Goal: Transaction & Acquisition: Purchase product/service

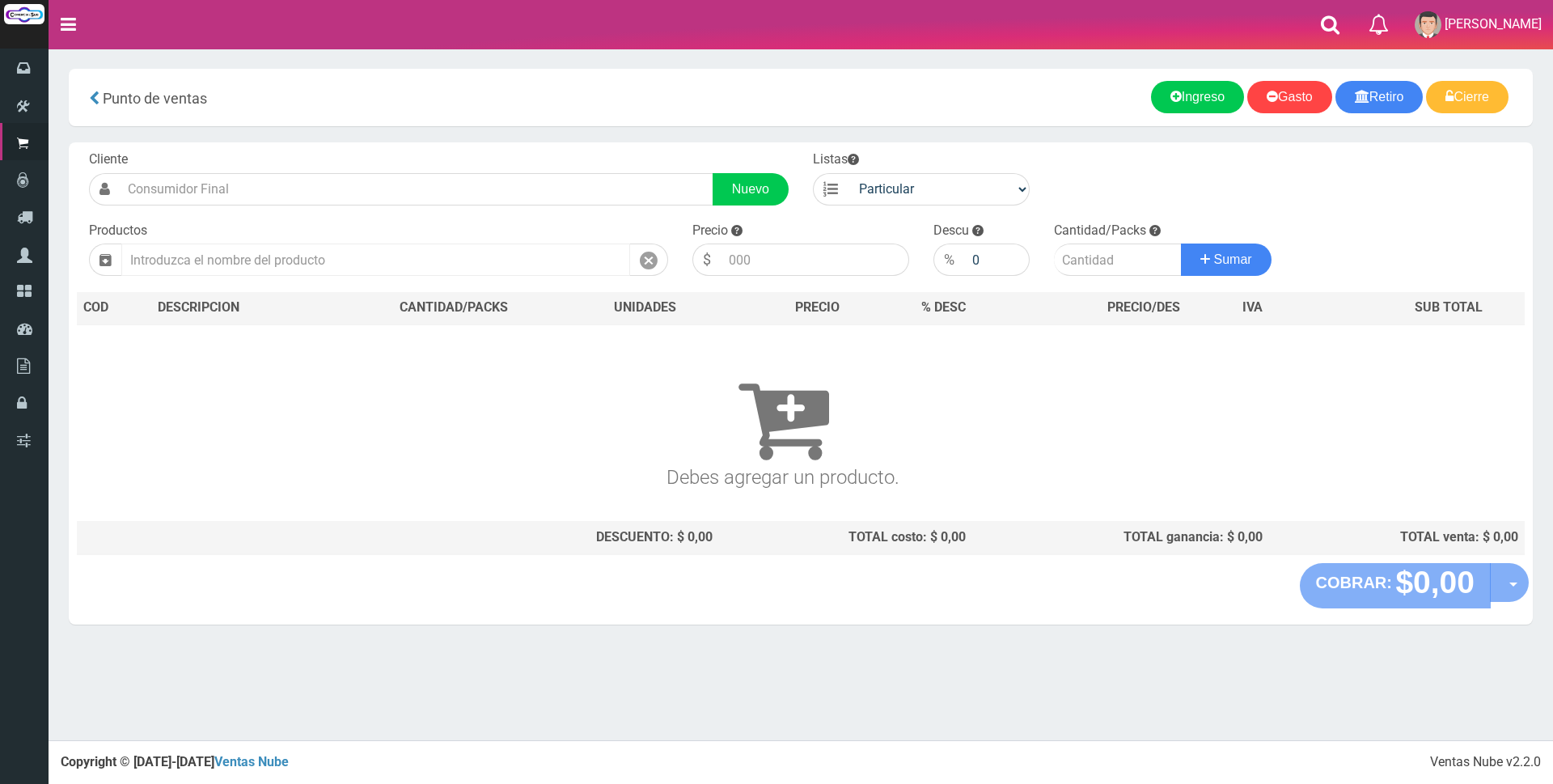
click at [242, 266] on input "text" at bounding box center [375, 259] width 509 height 32
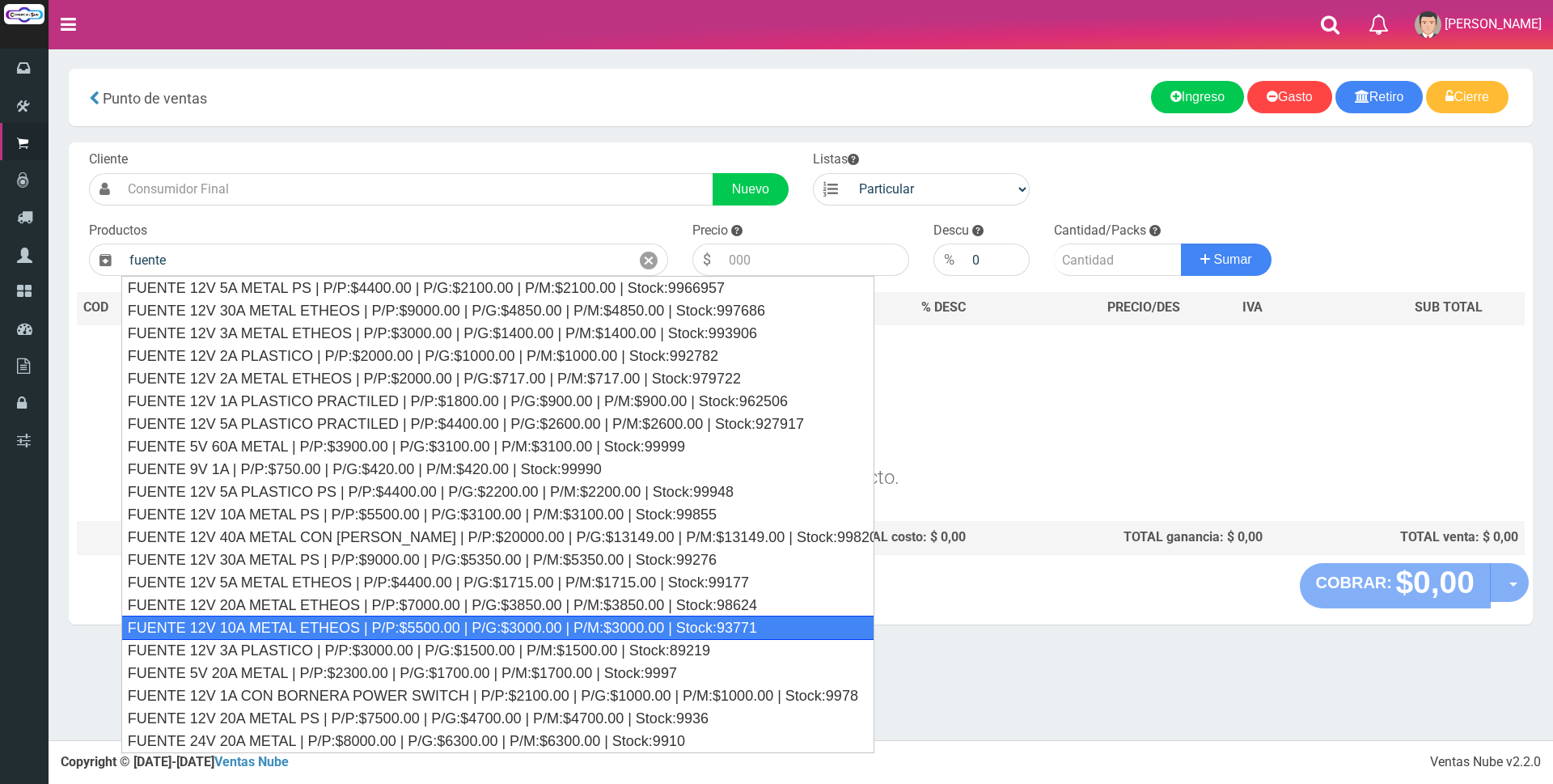
click at [443, 626] on div "FUENTE 12V 10A METAL ETHEOS | P/P:$5500.00 | P/G:$3000.00 | P/M:$3000.00 | Stoc…" at bounding box center [498, 627] width 754 height 24
type input "FUENTE 12V 10A METAL ETHEOS | P/P:$5500.00 | P/G:$3000.00 | P/M:$3000.00 | Stoc…"
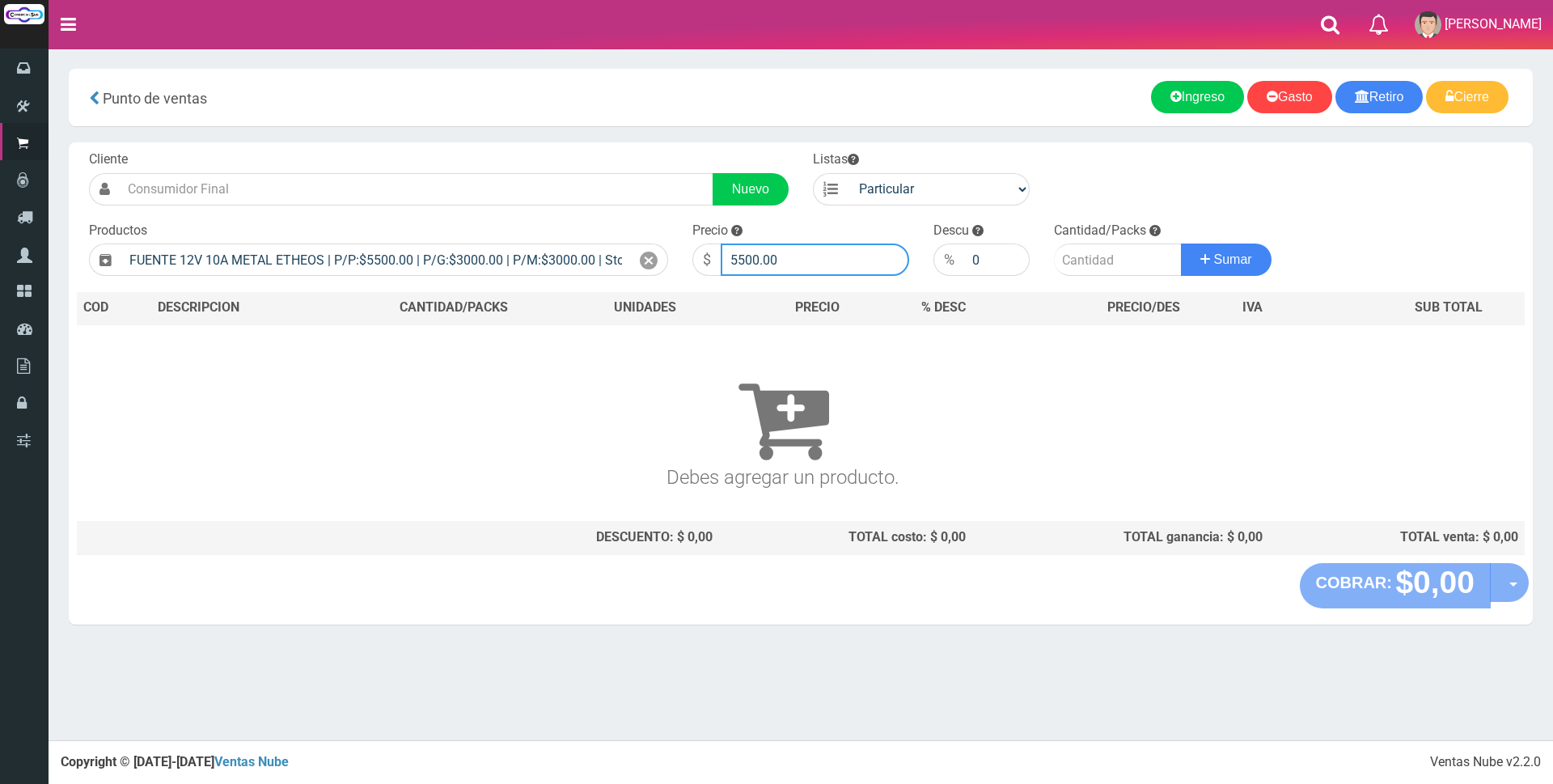
click at [811, 263] on input "5500.00" at bounding box center [815, 259] width 188 height 32
type input "5"
type input "10000"
click at [1099, 266] on input "number" at bounding box center [1118, 259] width 128 height 32
type input "1"
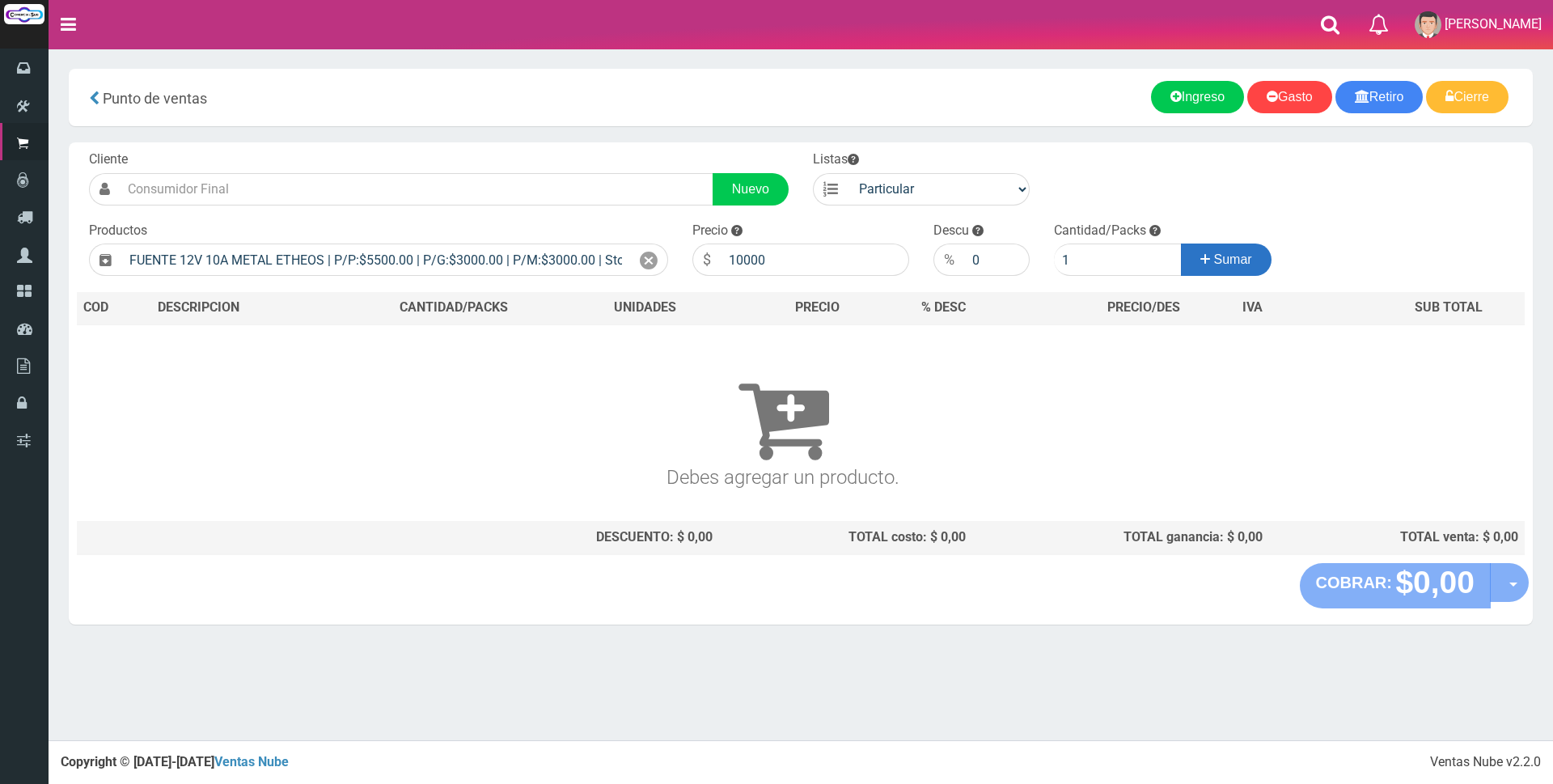
click at [1202, 258] on icon at bounding box center [1205, 259] width 10 height 23
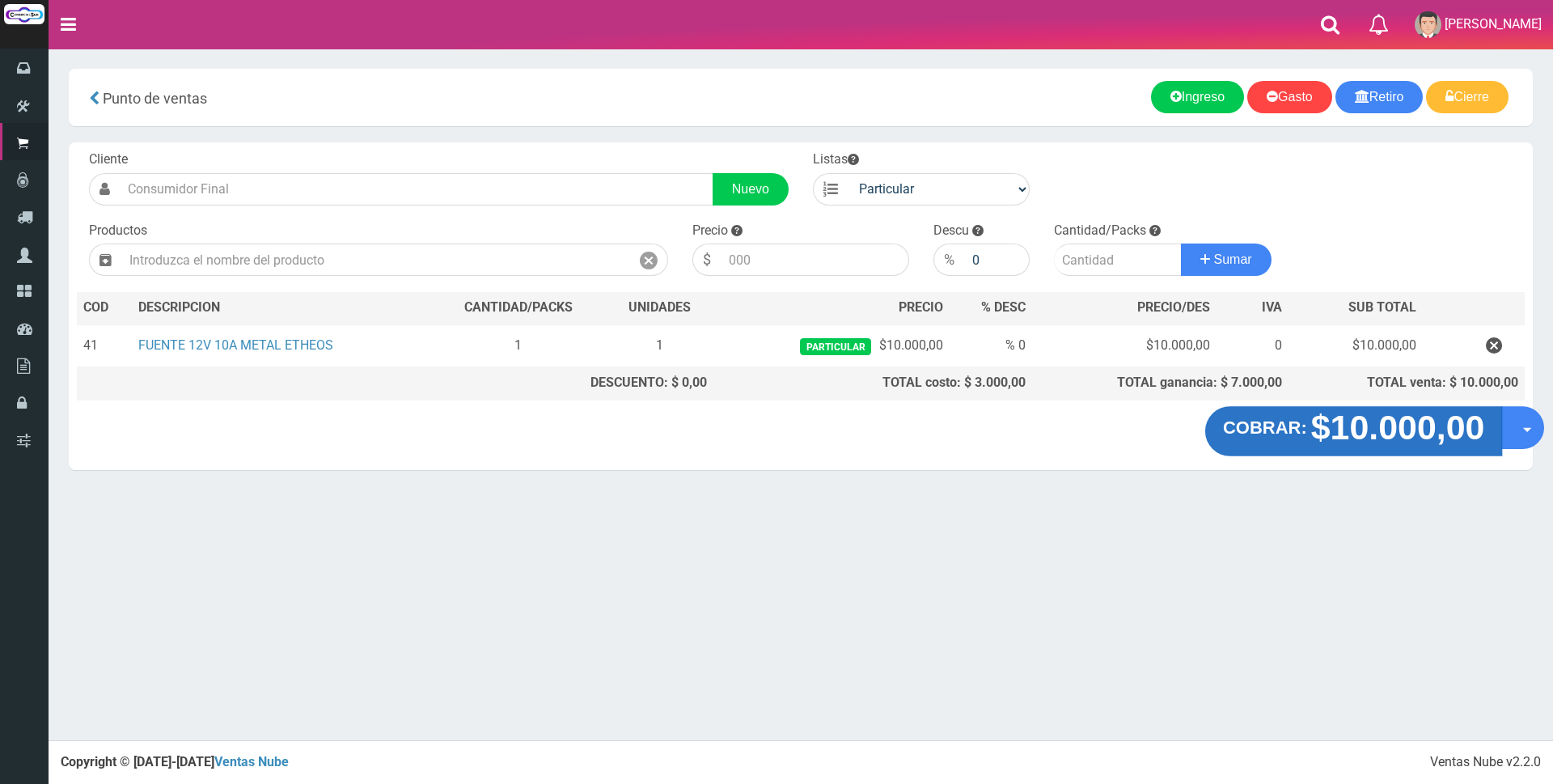
click at [1381, 437] on strong "$10.000,00" at bounding box center [1398, 428] width 174 height 38
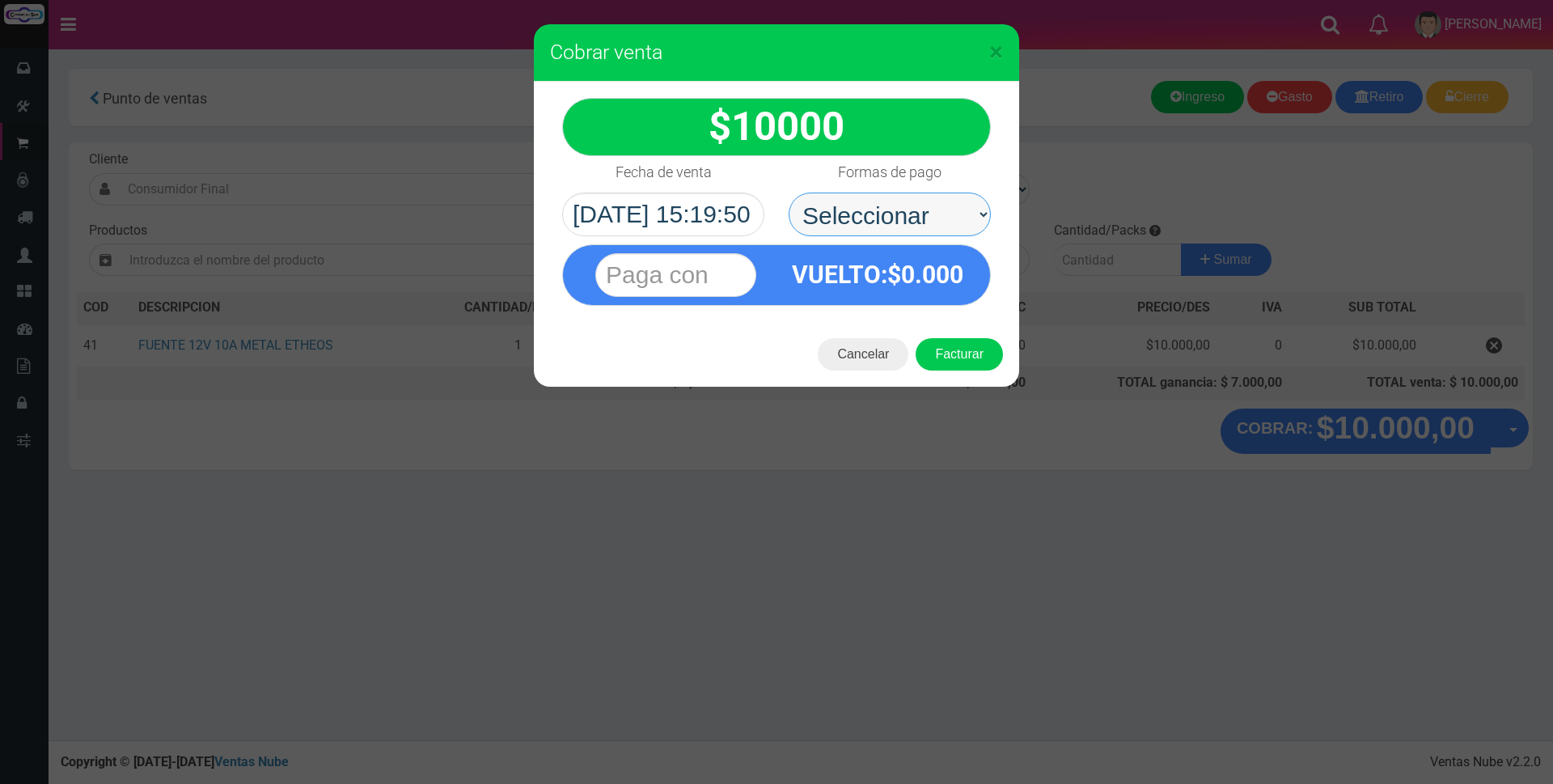
click at [844, 211] on select "Seleccionar Efectivo Tarjeta de Crédito Depósito Débito" at bounding box center [889, 214] width 203 height 44
select select "Efectivo"
click at [789, 193] on select "Seleccionar Efectivo Tarjeta de Crédito Depósito Débito" at bounding box center [889, 214] width 203 height 44
click at [736, 269] on input "text" at bounding box center [675, 275] width 161 height 44
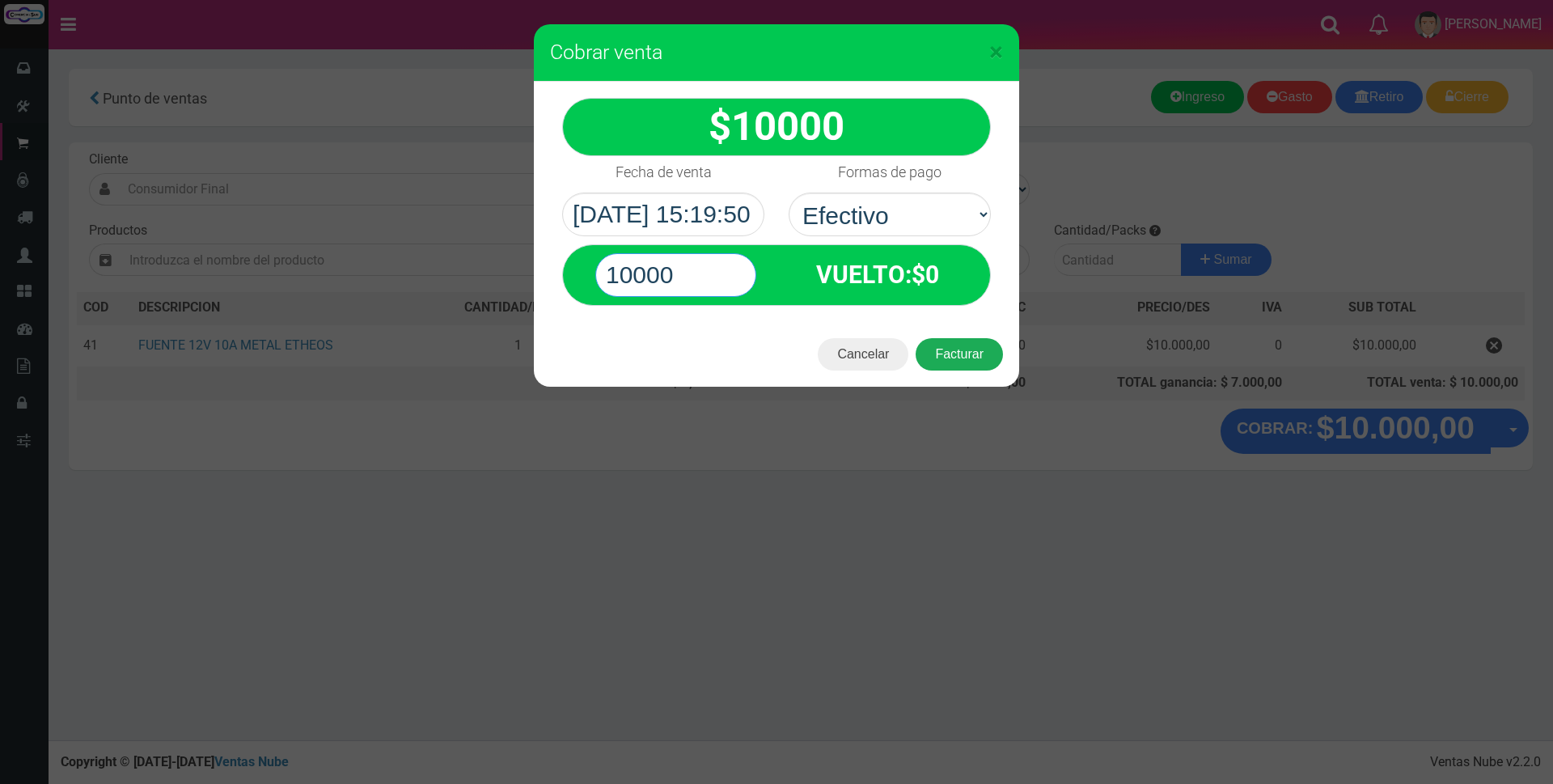
type input "10000"
click at [961, 362] on button "Facturar" at bounding box center [959, 355] width 87 height 32
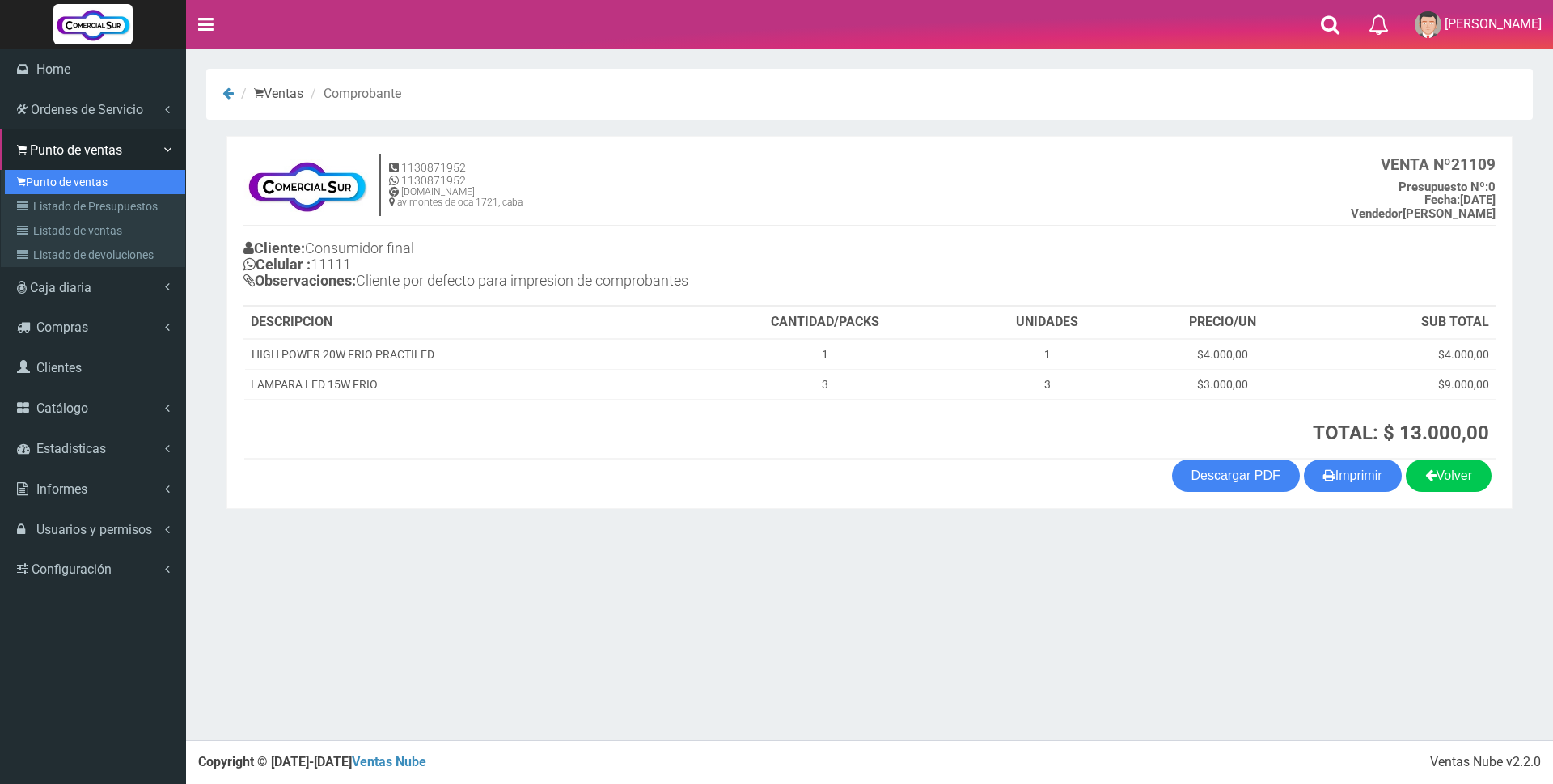
click at [50, 178] on link "Punto de ventas" at bounding box center [95, 182] width 180 height 24
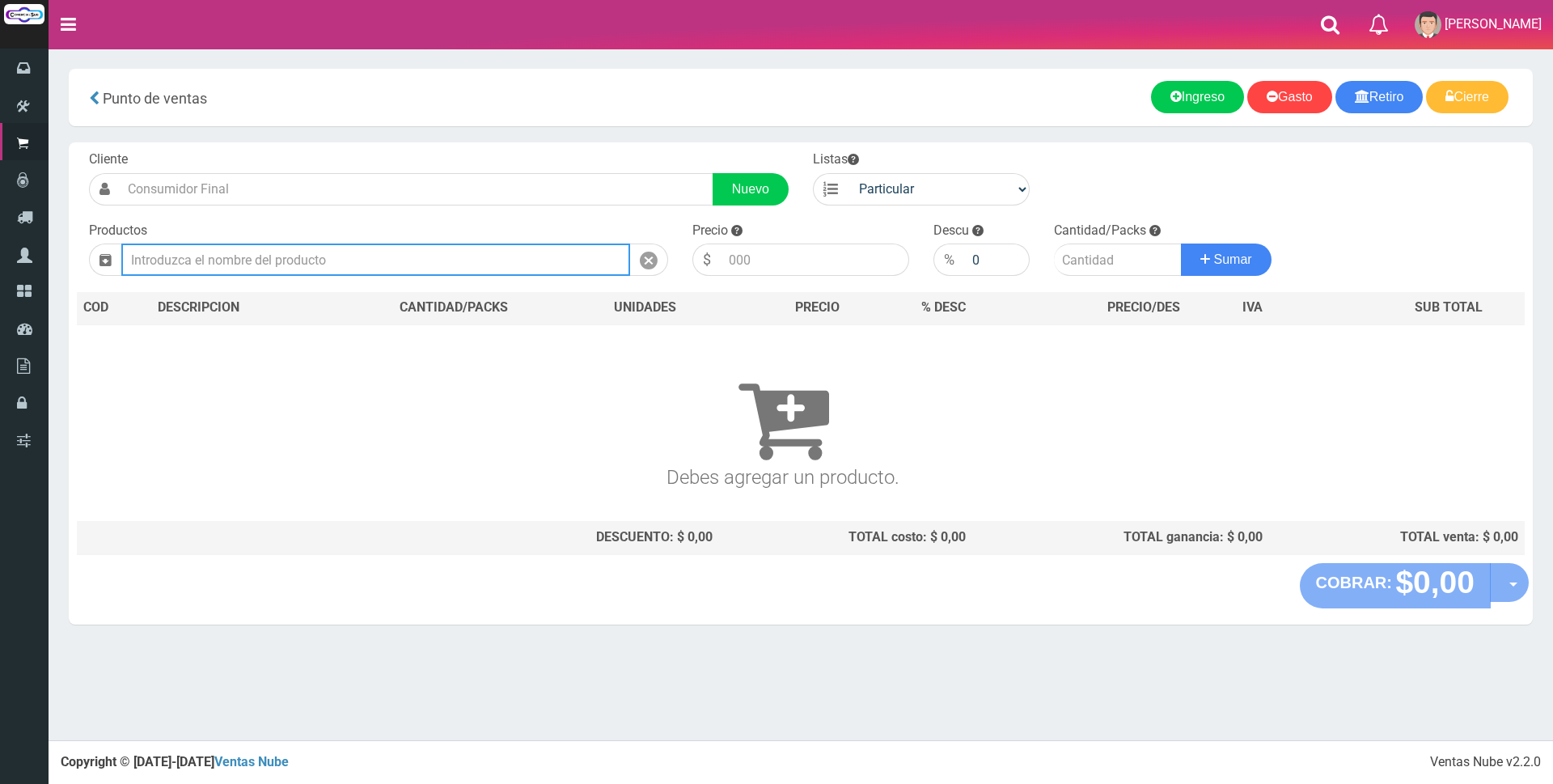
click at [254, 255] on input "text" at bounding box center [375, 259] width 509 height 32
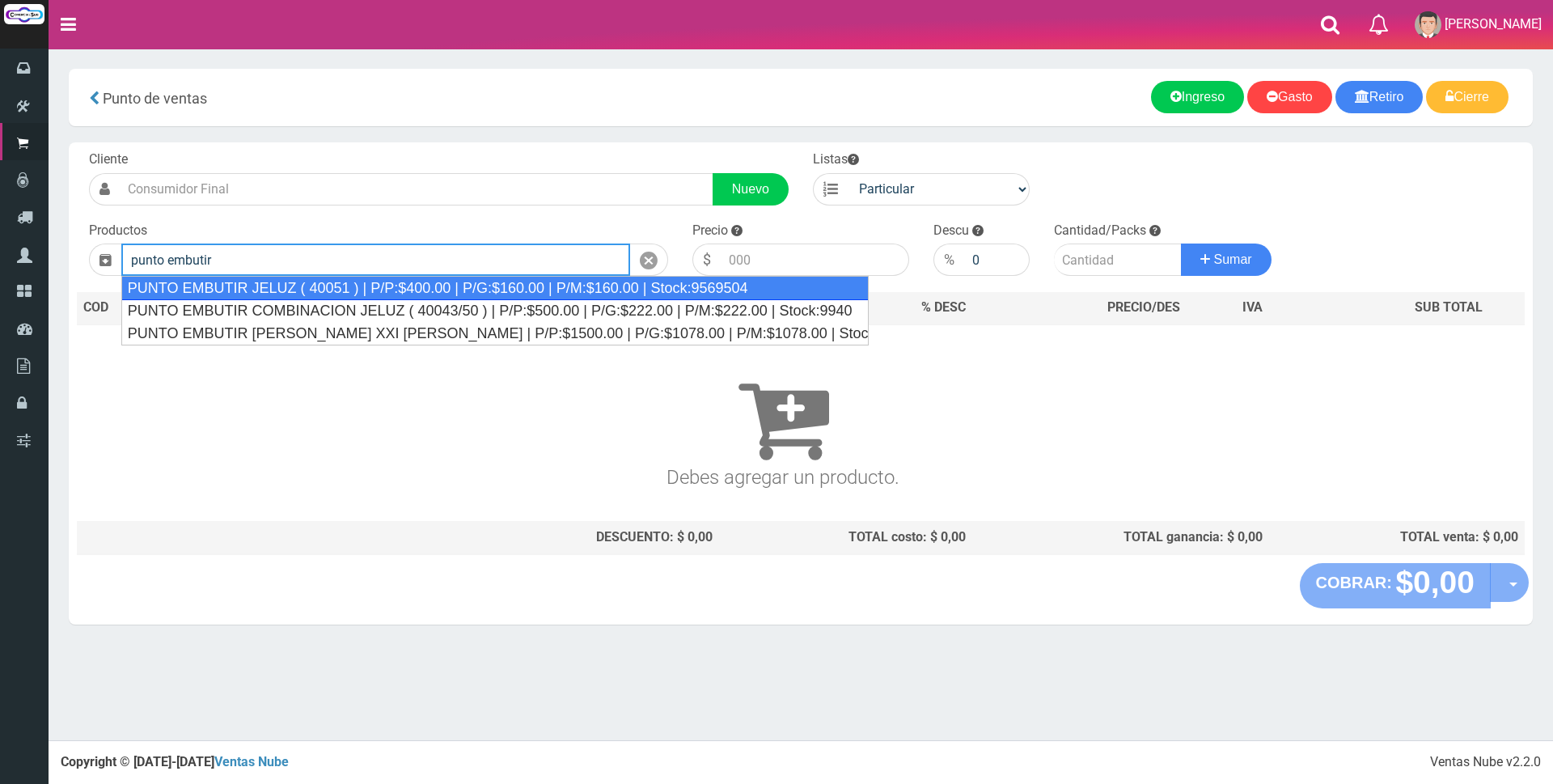
click at [253, 288] on div "PUNTO EMBUTIR JELUZ ( 40051 ) | P/P:$400.00 | P/G:$160.00 | P/M:$160.00 | Stock…" at bounding box center [495, 287] width 747 height 24
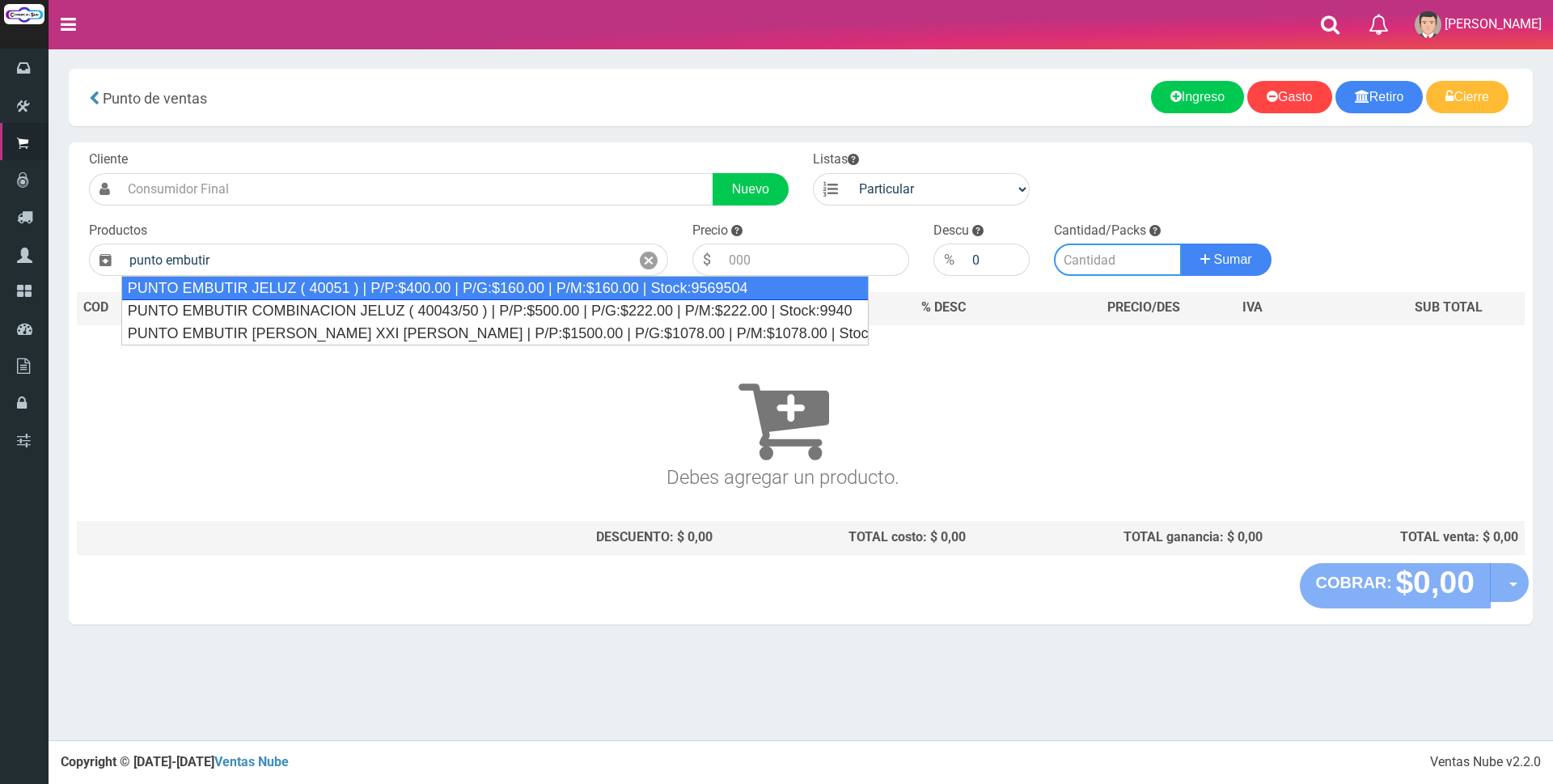
type input "PUNTO EMBUTIR JELUZ ( 40051 ) | P/P:$400.00 | P/G:$160.00 | P/M:$160.00 | Stock…"
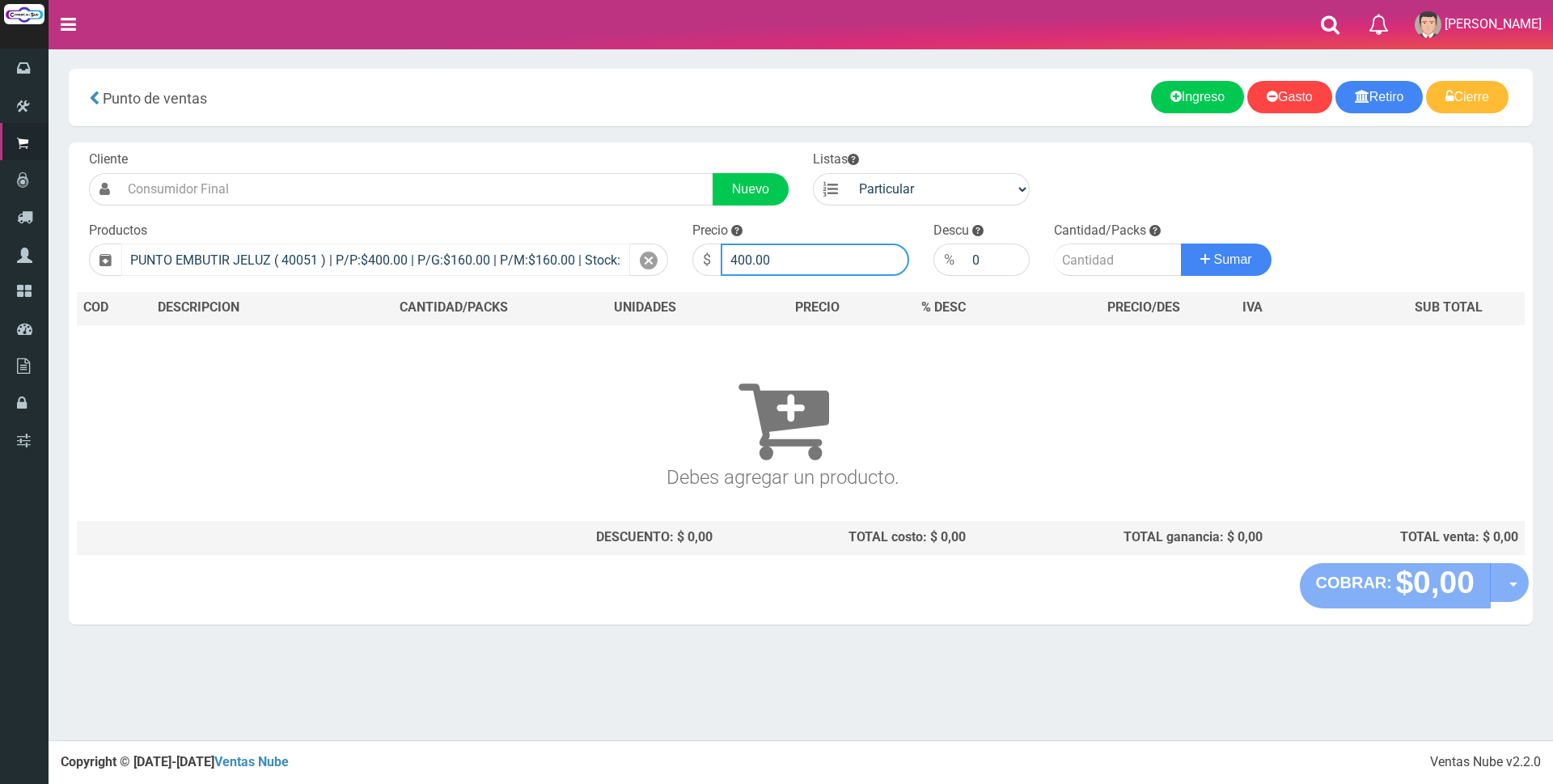
drag, startPoint x: 830, startPoint y: 269, endPoint x: 584, endPoint y: 266, distance: 246.0
click at [586, 150] on form "Cliente Nuevo Listas Particular Gremio Mayoristas" at bounding box center [800, 150] width 1448 height 0
type input "1200"
type input "4"
click at [1181, 243] on button "Sumar" at bounding box center [1226, 259] width 91 height 32
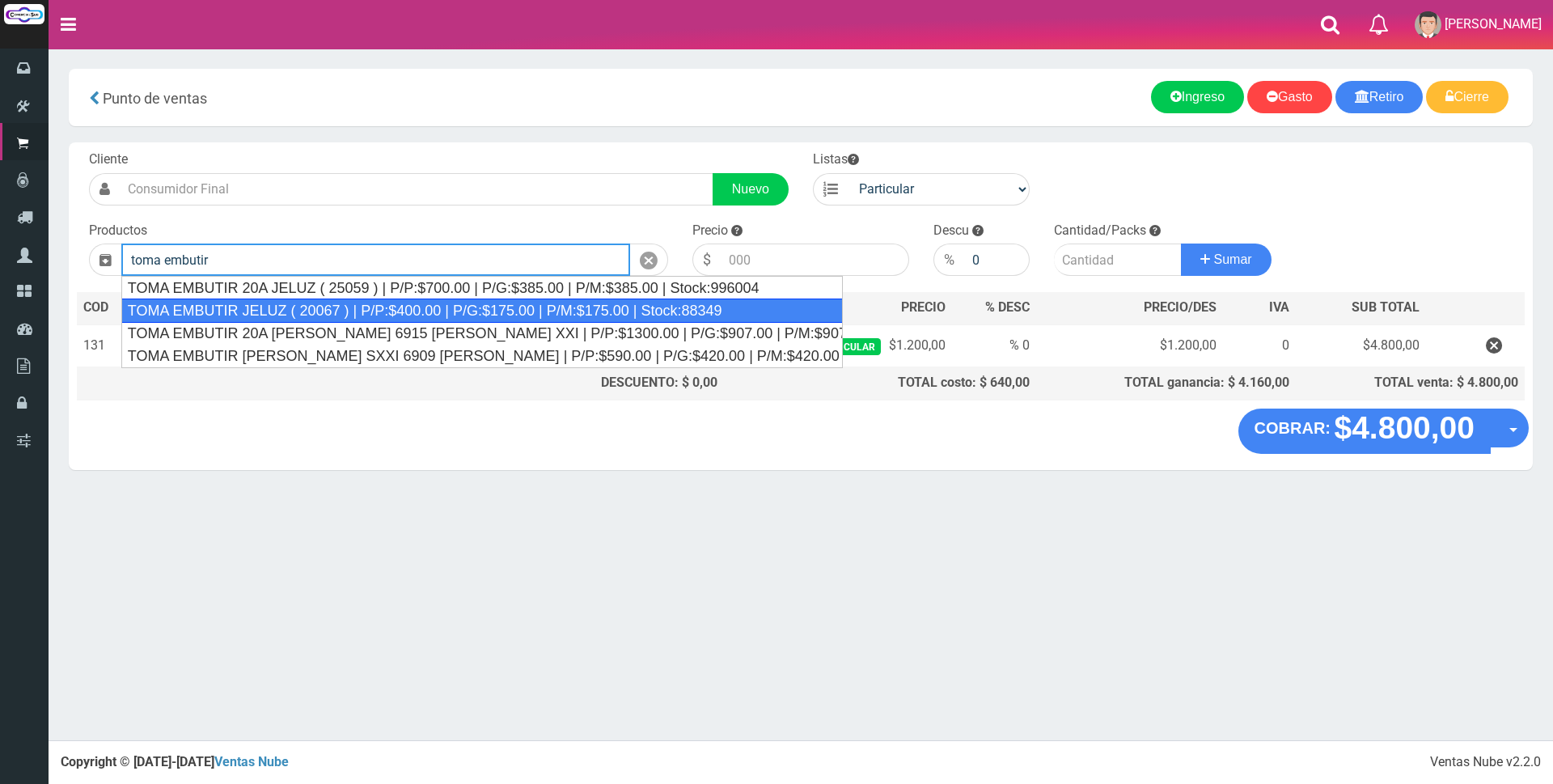
click at [421, 308] on div "TOMA EMBUTIR JELUZ ( 20067 ) | P/P:$400.00 | P/G:$175.00 | P/M:$175.00 | Stock:…" at bounding box center [483, 311] width 722 height 24
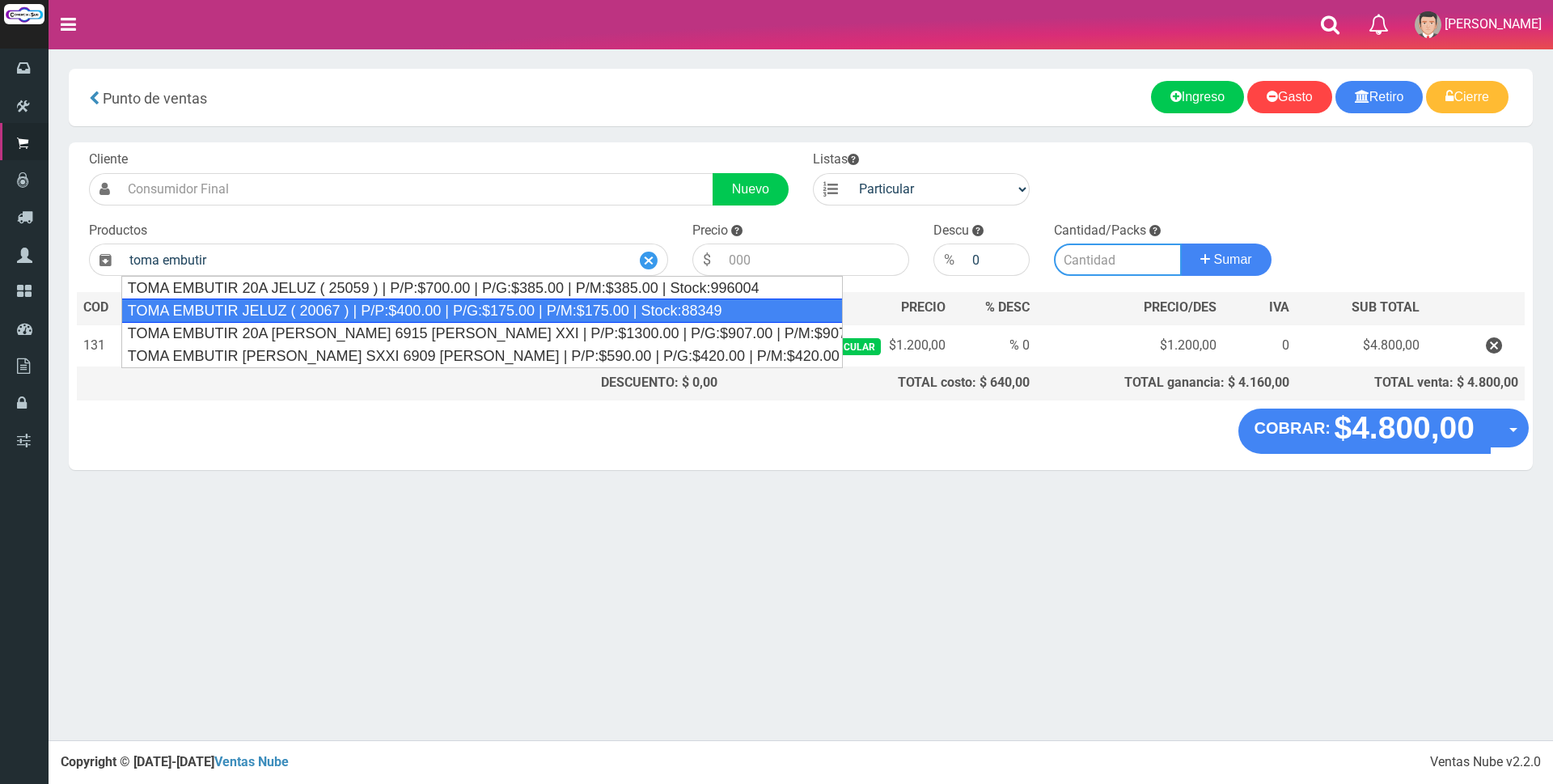
type input "TOMA EMBUTIR JELUZ ( 20067 ) | P/P:$400.00 | P/G:$175.00 | P/M:$175.00 | Stock:…"
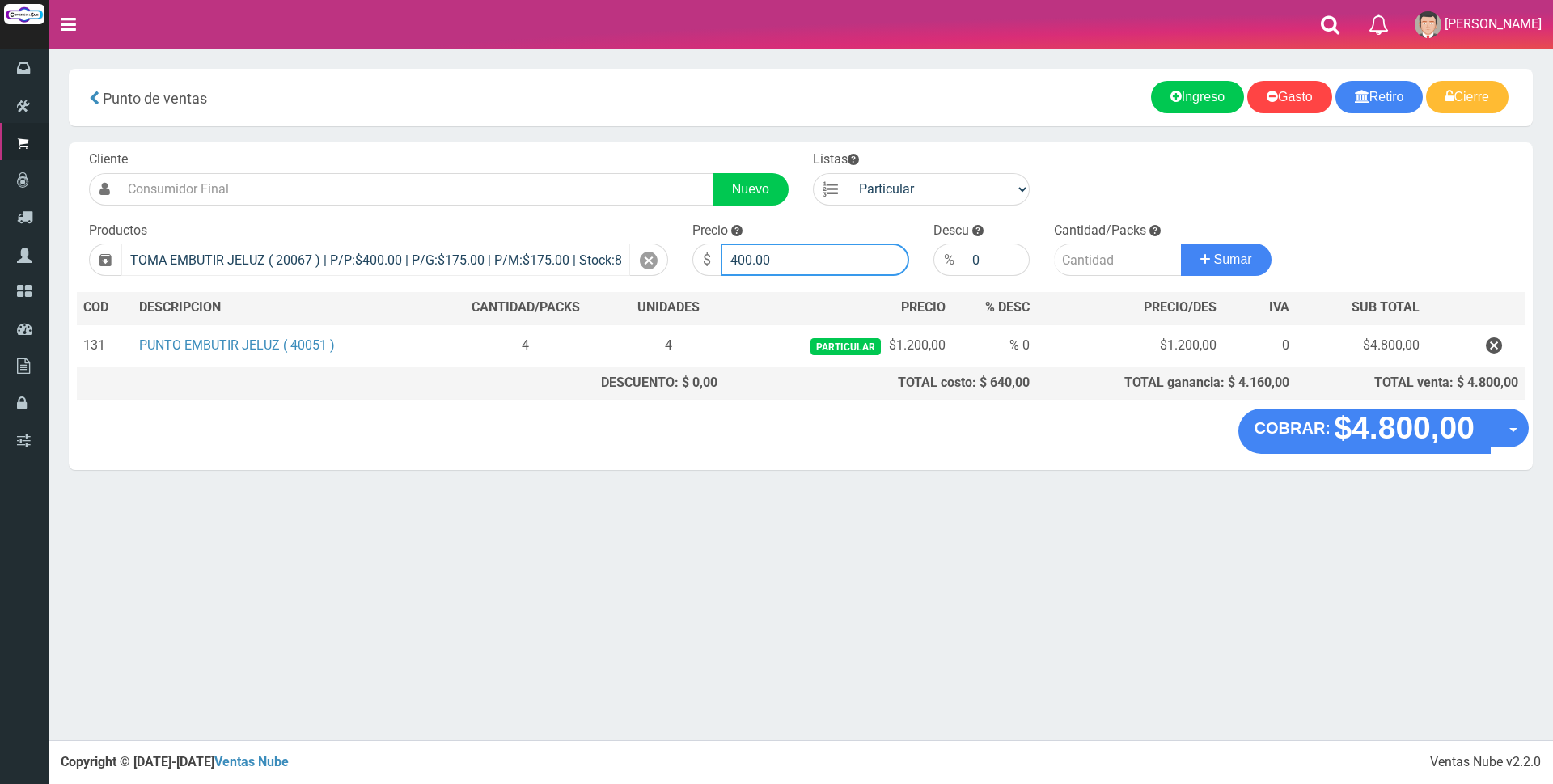
drag, startPoint x: 794, startPoint y: 252, endPoint x: 391, endPoint y: 249, distance: 403.0
click at [391, 150] on form "Cliente Nuevo Listas Particular Gremio Mayoristas" at bounding box center [800, 150] width 1448 height 0
type input "1200"
type input "4"
click at [1181, 243] on button "Sumar" at bounding box center [1226, 259] width 91 height 32
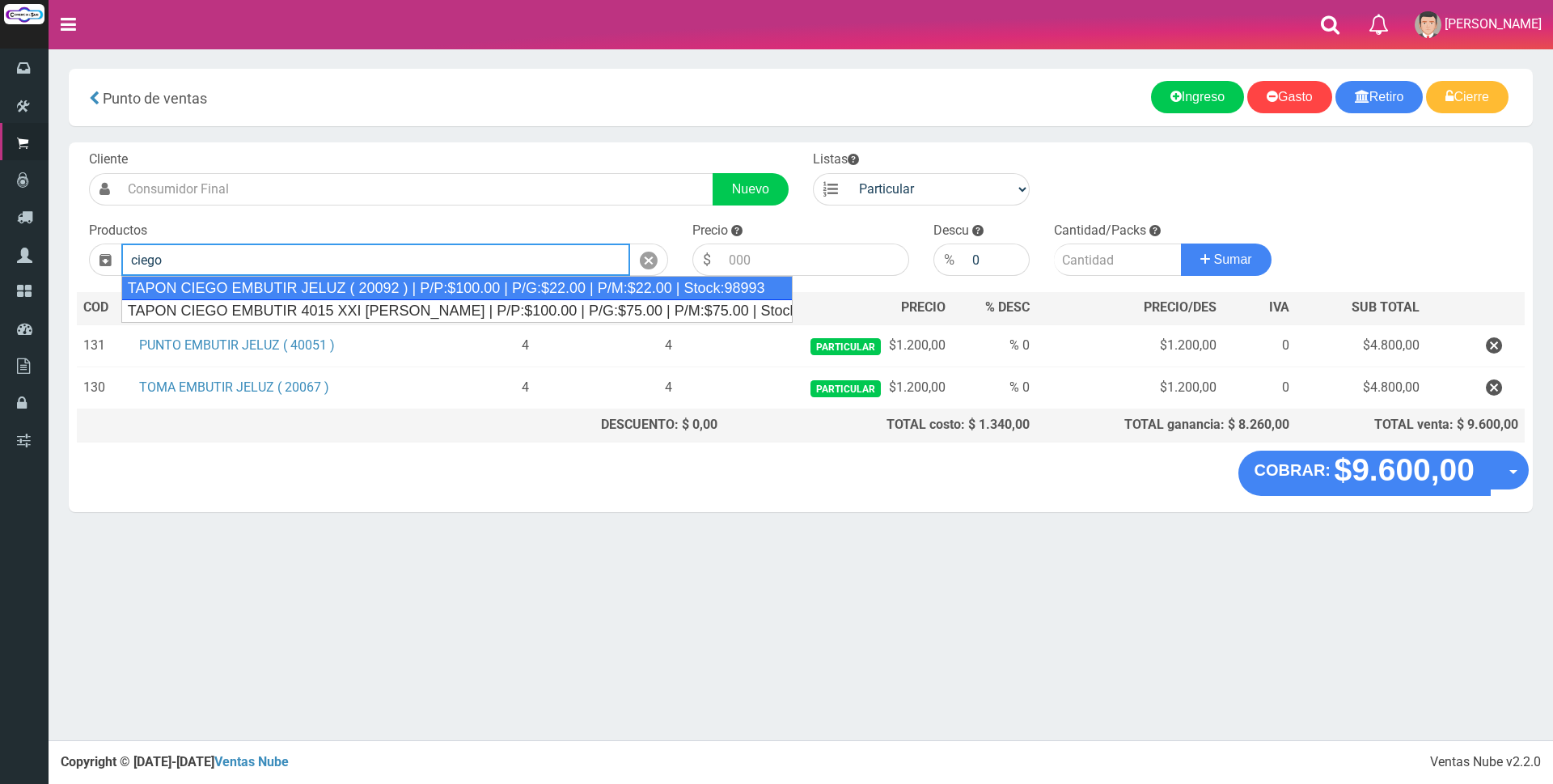
drag, startPoint x: 342, startPoint y: 286, endPoint x: 766, endPoint y: 268, distance: 424.4
click at [343, 286] on div "TAPON CIEGO EMBUTIR JELUZ ( 20092 ) | P/P:$100.00 | P/G:$22.00 | P/M:$22.00 | S…" at bounding box center [457, 287] width 672 height 24
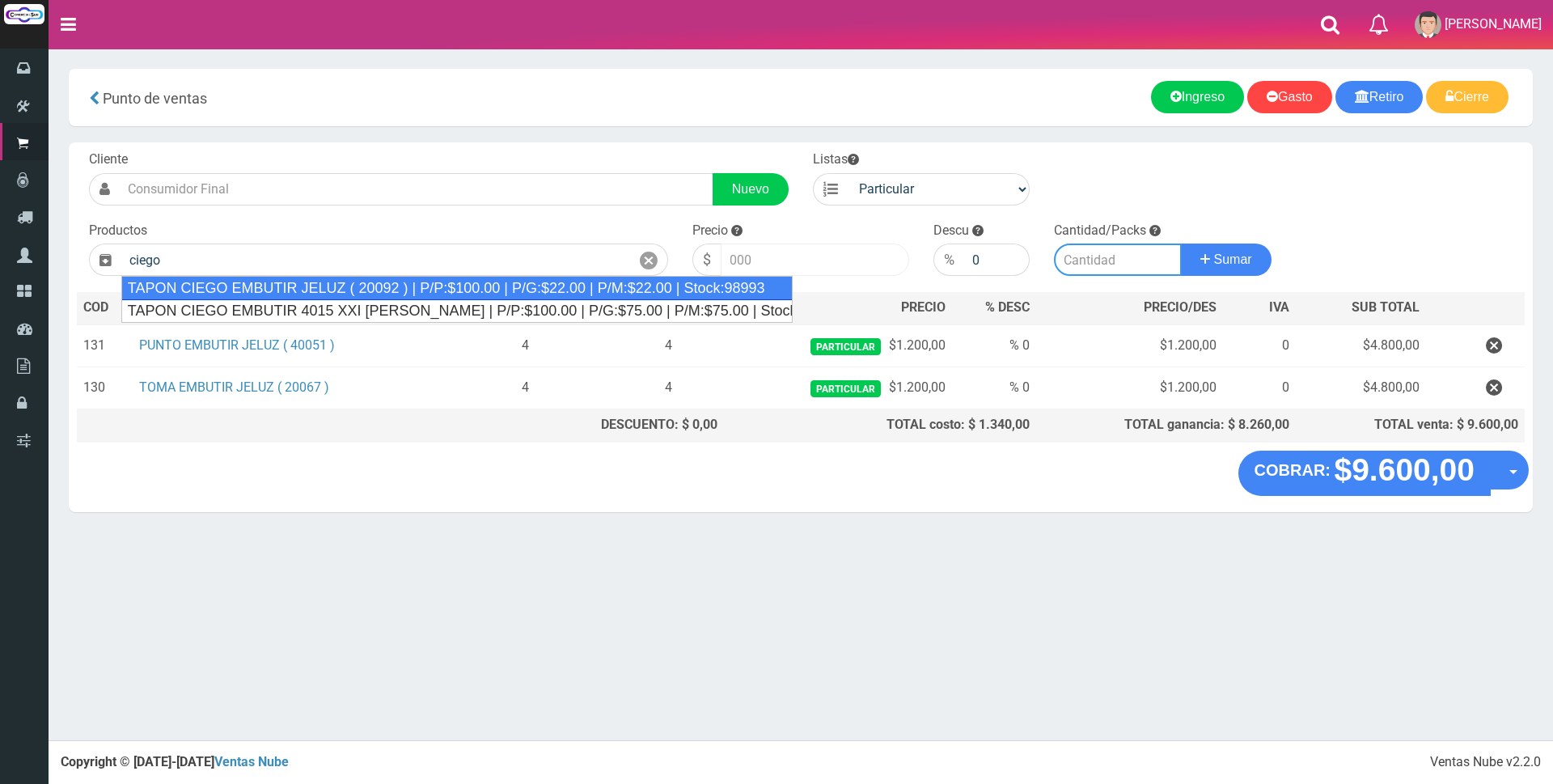
type input "TAPON CIEGO EMBUTIR JELUZ ( 20092 ) | P/P:$100.00 | P/G:$22.00 | P/M:$22.00 | S…"
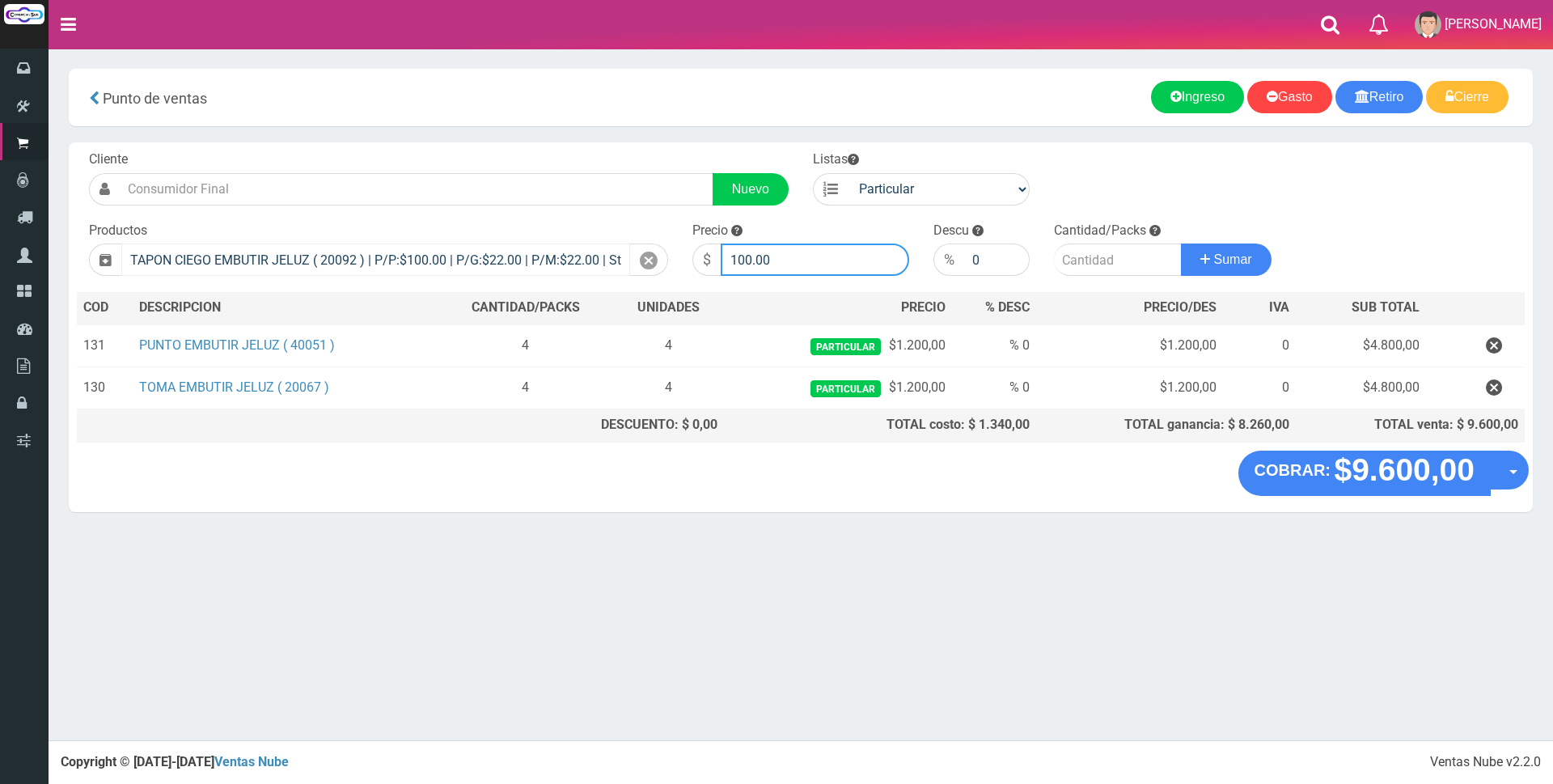
drag, startPoint x: 825, startPoint y: 258, endPoint x: 540, endPoint y: 259, distance: 285.0
click at [551, 150] on form "Cliente Nuevo Listas Particular Gremio Mayoristas" at bounding box center [800, 150] width 1448 height 0
type input "200"
type input "4"
click at [1181, 243] on button "Sumar" at bounding box center [1226, 259] width 91 height 32
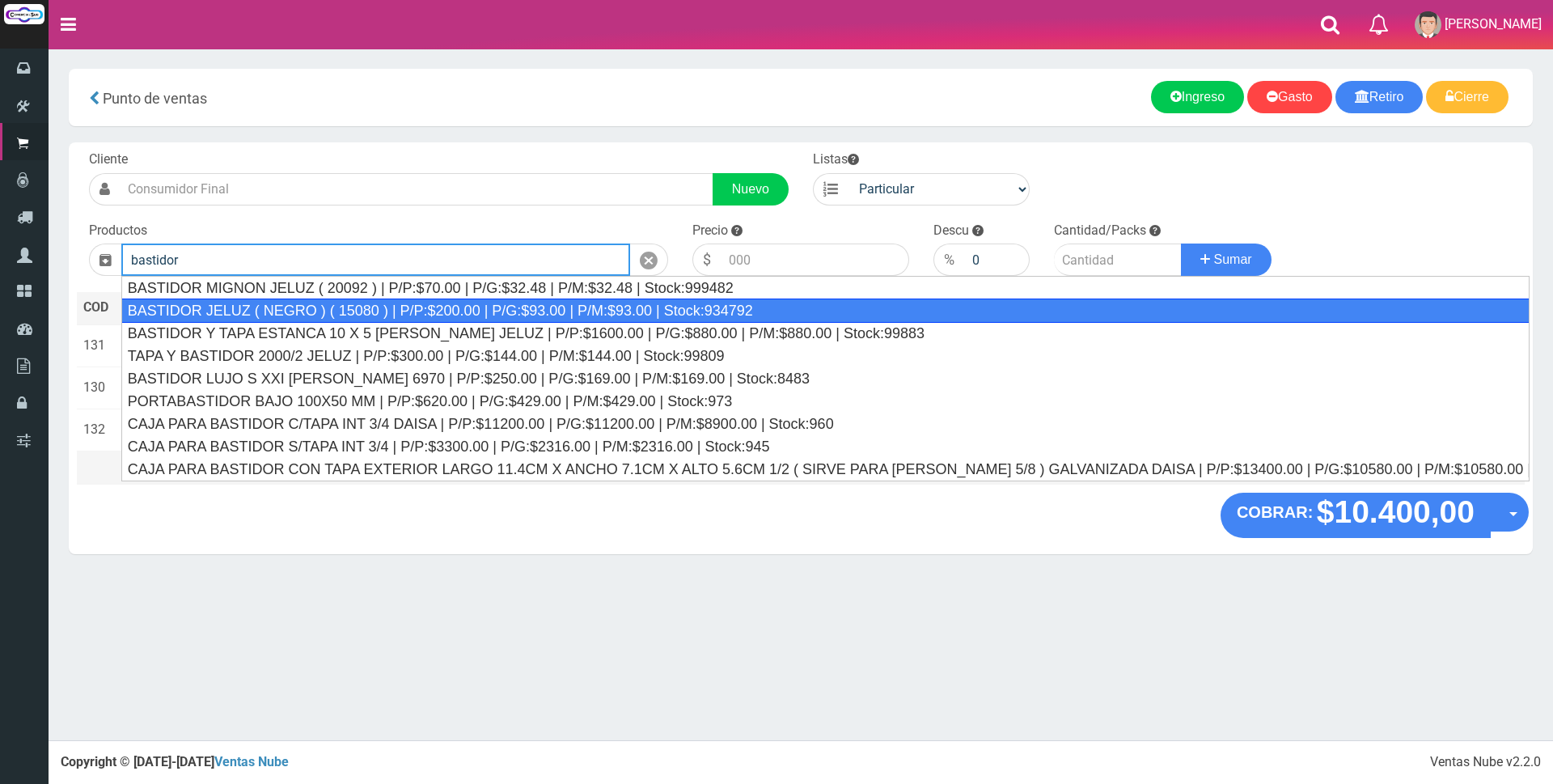
click at [458, 315] on div "BASTIDOR JELUZ ( NEGRO ) ( 15080 ) | P/P:$200.00 | P/G:$93.00 | P/M:$93.00 | St…" at bounding box center [826, 311] width 1408 height 24
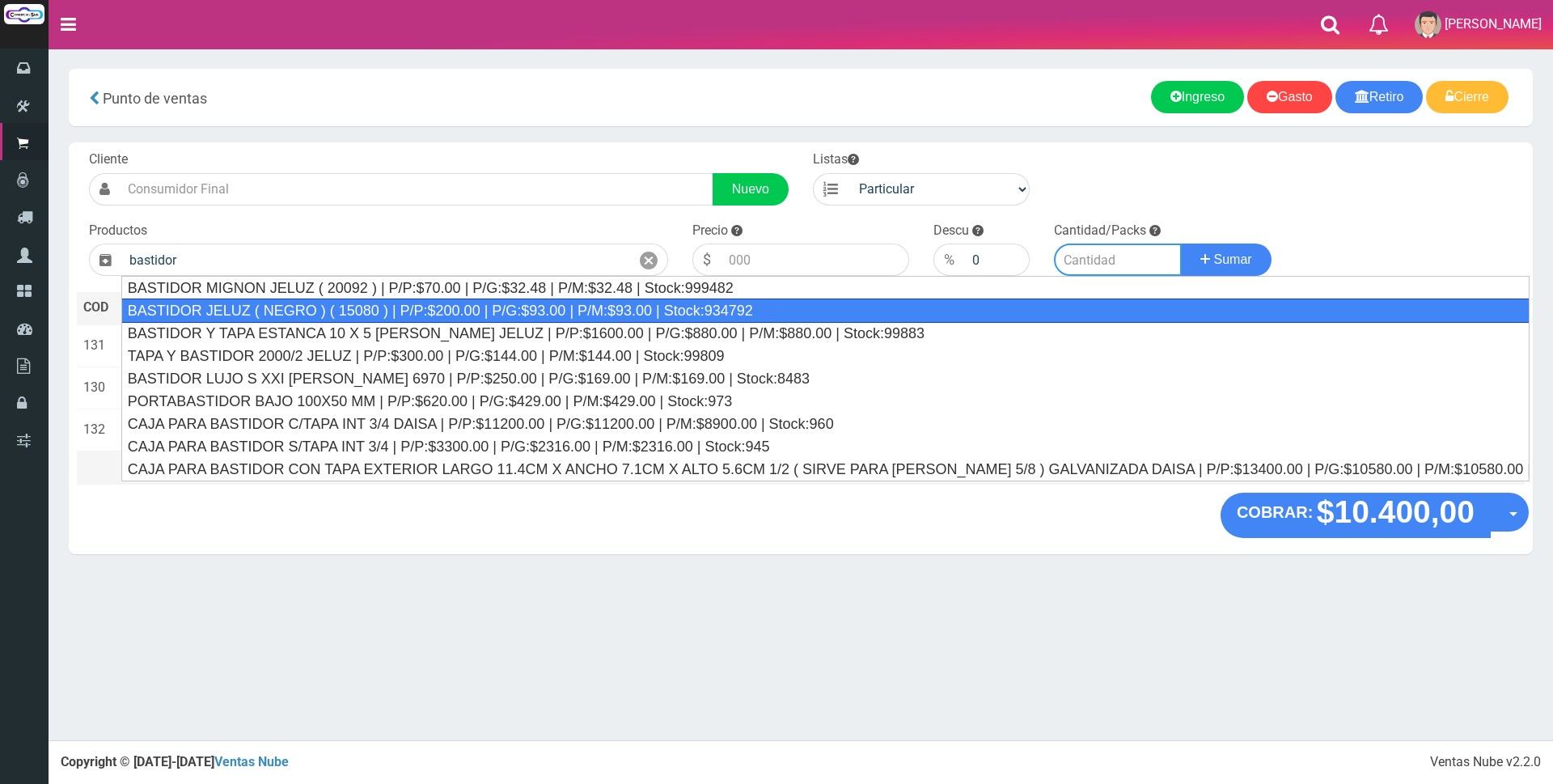
type input "BASTIDOR JELUZ ( NEGRO ) ( 15080 ) | P/P:$200.00 | P/G:$93.00 | P/M:$93.00 | St…"
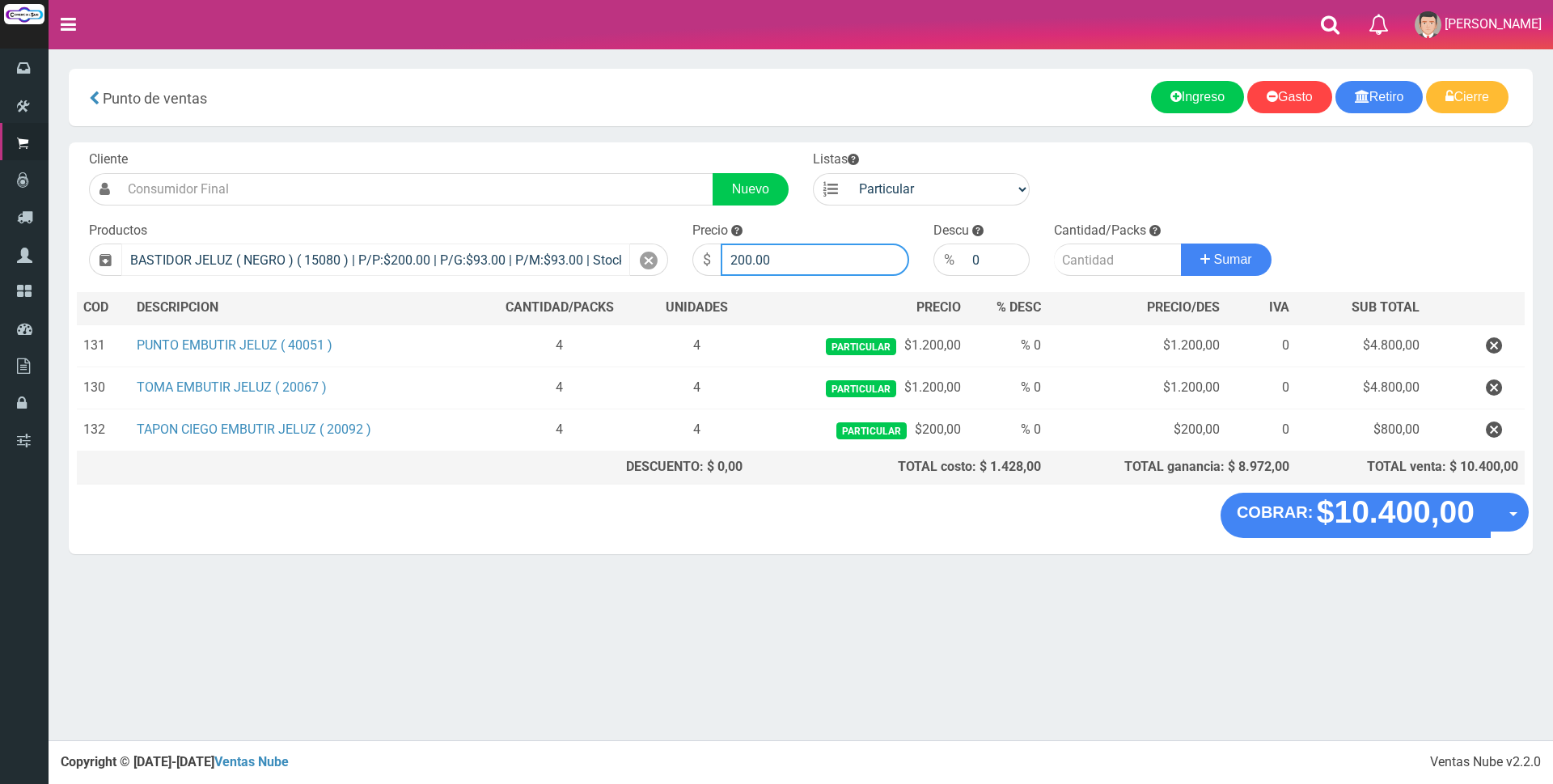
drag, startPoint x: 809, startPoint y: 257, endPoint x: 381, endPoint y: 256, distance: 428.0
click at [427, 150] on form "Cliente Nuevo Listas Particular Gremio Mayoristas" at bounding box center [800, 150] width 1448 height 0
type input "500"
type input "1"
type input "4"
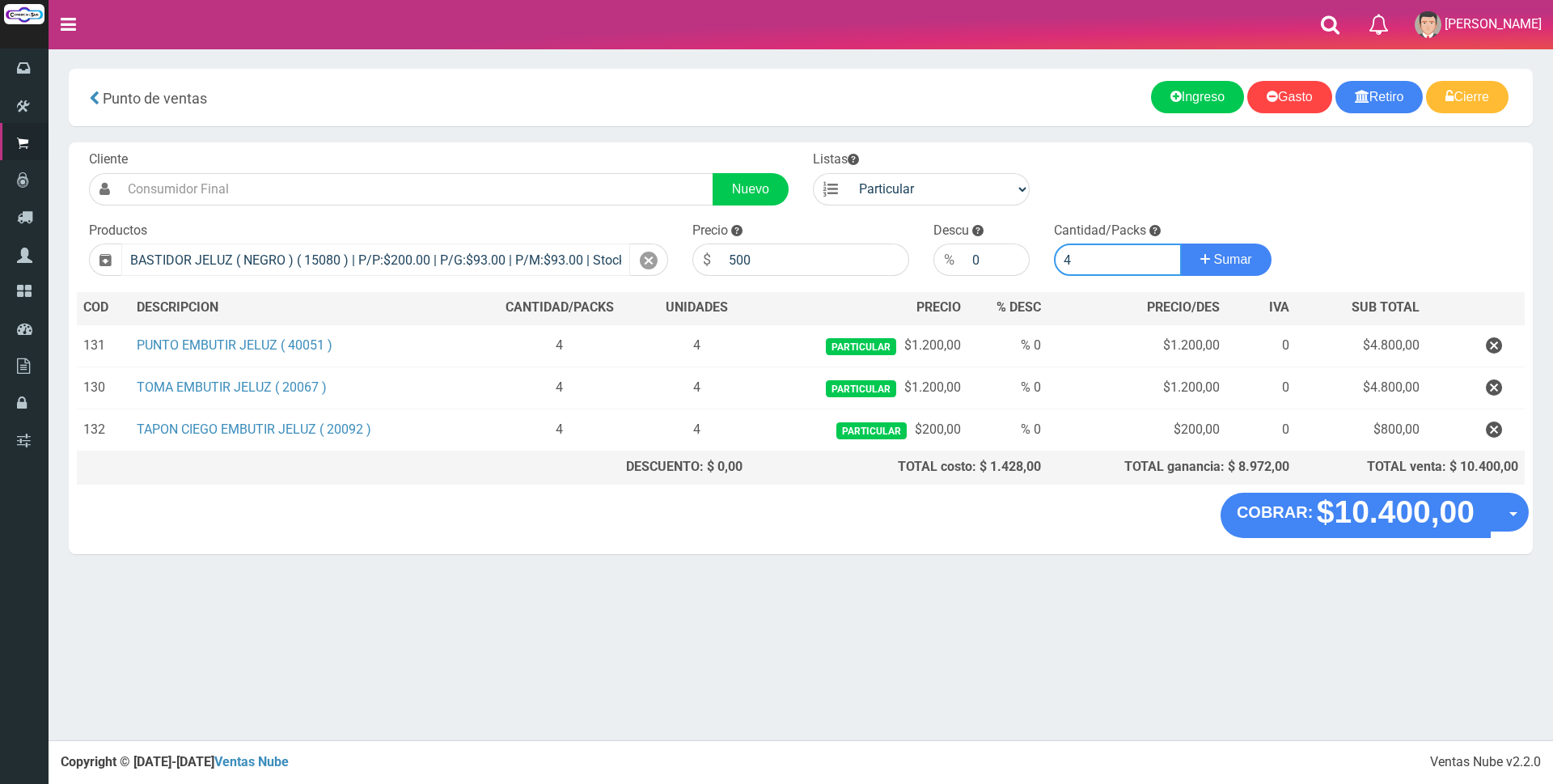
click at [1181, 243] on button "Sumar" at bounding box center [1226, 259] width 91 height 32
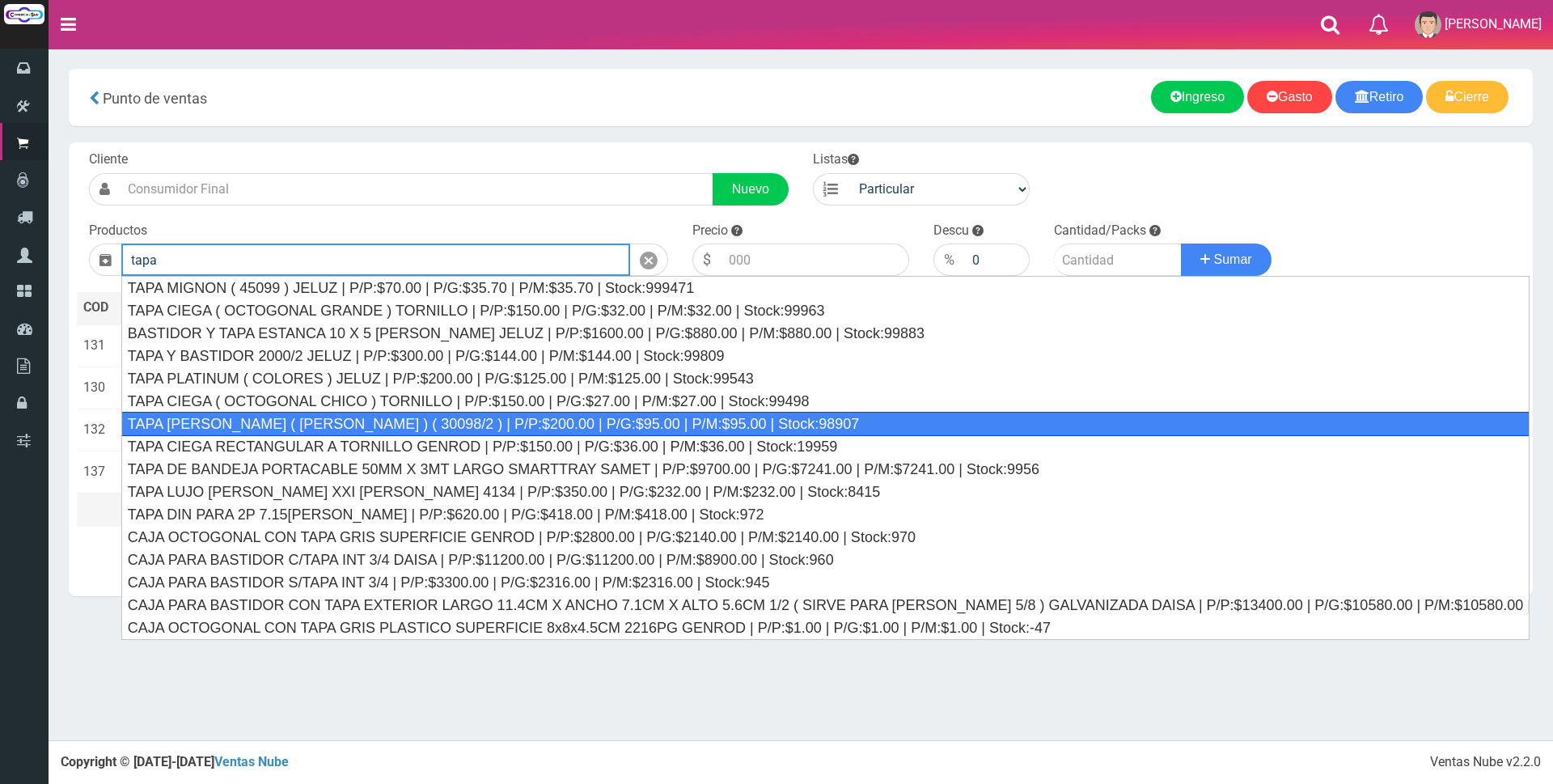
click at [382, 419] on div "TAPA REGINA JELUZ ( BLANCO ) ( 30098/2 ) | P/P:$200.00 | P/G:$95.00 | P/M:$95.0…" at bounding box center [826, 423] width 1408 height 24
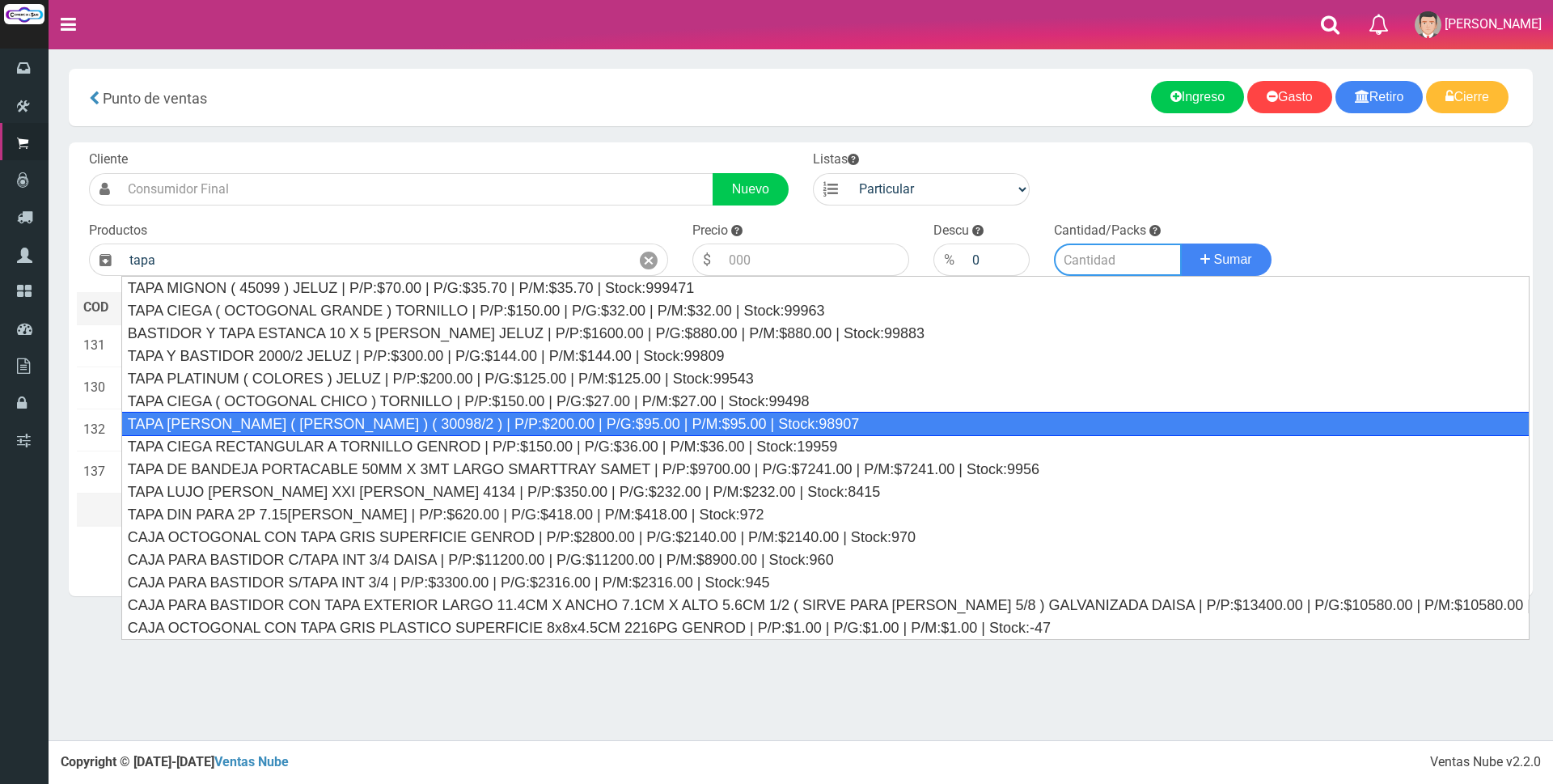
type input "TAPA REGINA JELUZ ( BLANCO ) ( 30098/2 ) | P/P:$200.00 | P/G:$95.00 | P/M:$95.0…"
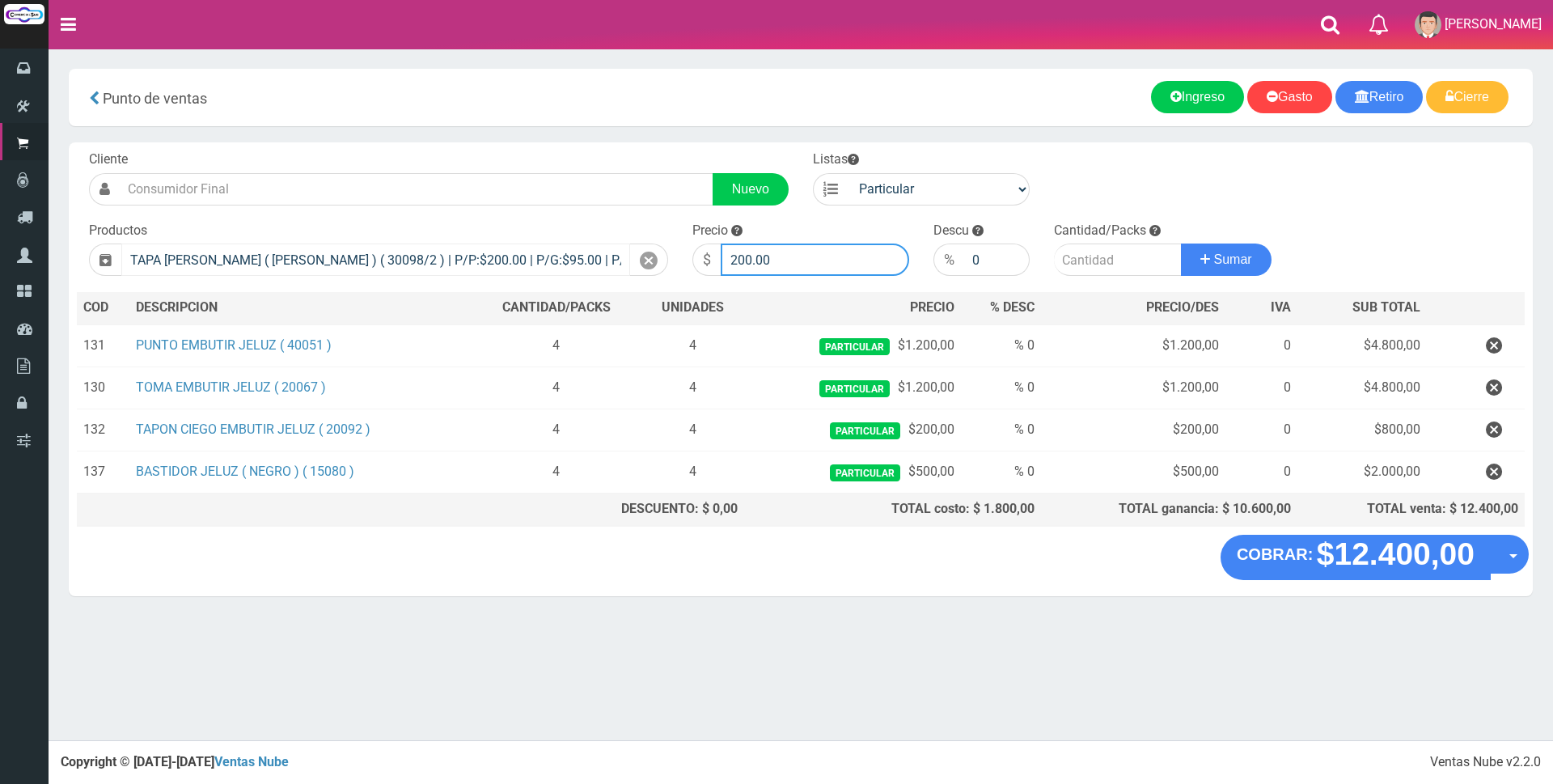
drag, startPoint x: 793, startPoint y: 260, endPoint x: 471, endPoint y: 263, distance: 322.0
click at [488, 150] on form "Cliente Nuevo Listas Particular Gremio Mayoristas" at bounding box center [800, 150] width 1448 height 0
type input "500"
type input "4"
click at [1181, 243] on button "Sumar" at bounding box center [1226, 259] width 91 height 32
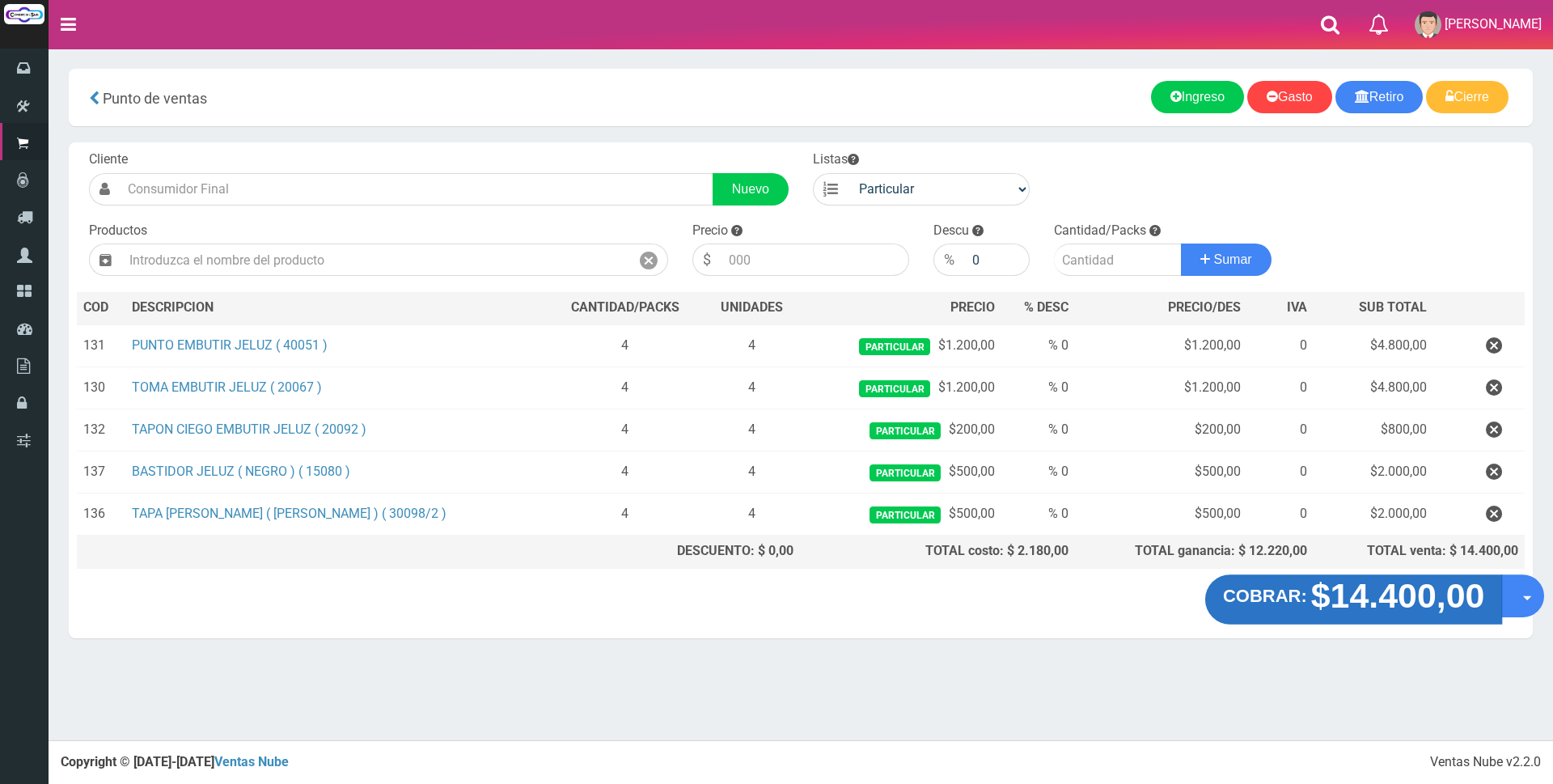
click at [1373, 585] on strong "$14.400,00" at bounding box center [1398, 596] width 174 height 38
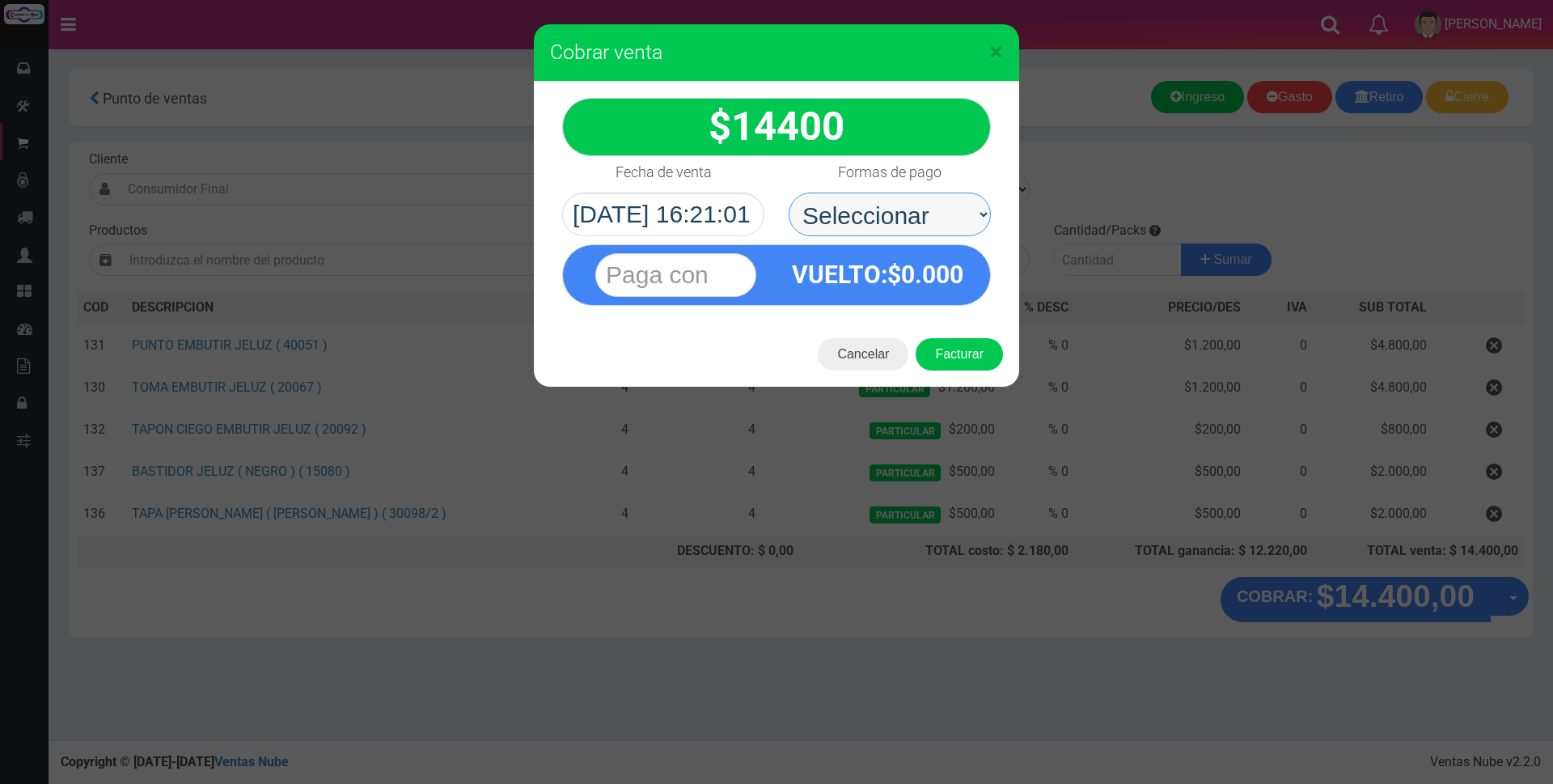
click at [857, 208] on select "Seleccionar Efectivo Tarjeta de Crédito Depósito Débito" at bounding box center [889, 214] width 203 height 44
select select "Tarjeta de Crédito"
click at [789, 193] on select "Seleccionar Efectivo Tarjeta de Crédito Depósito Débito" at bounding box center [889, 214] width 203 height 44
click at [700, 270] on input "text" at bounding box center [675, 275] width 161 height 44
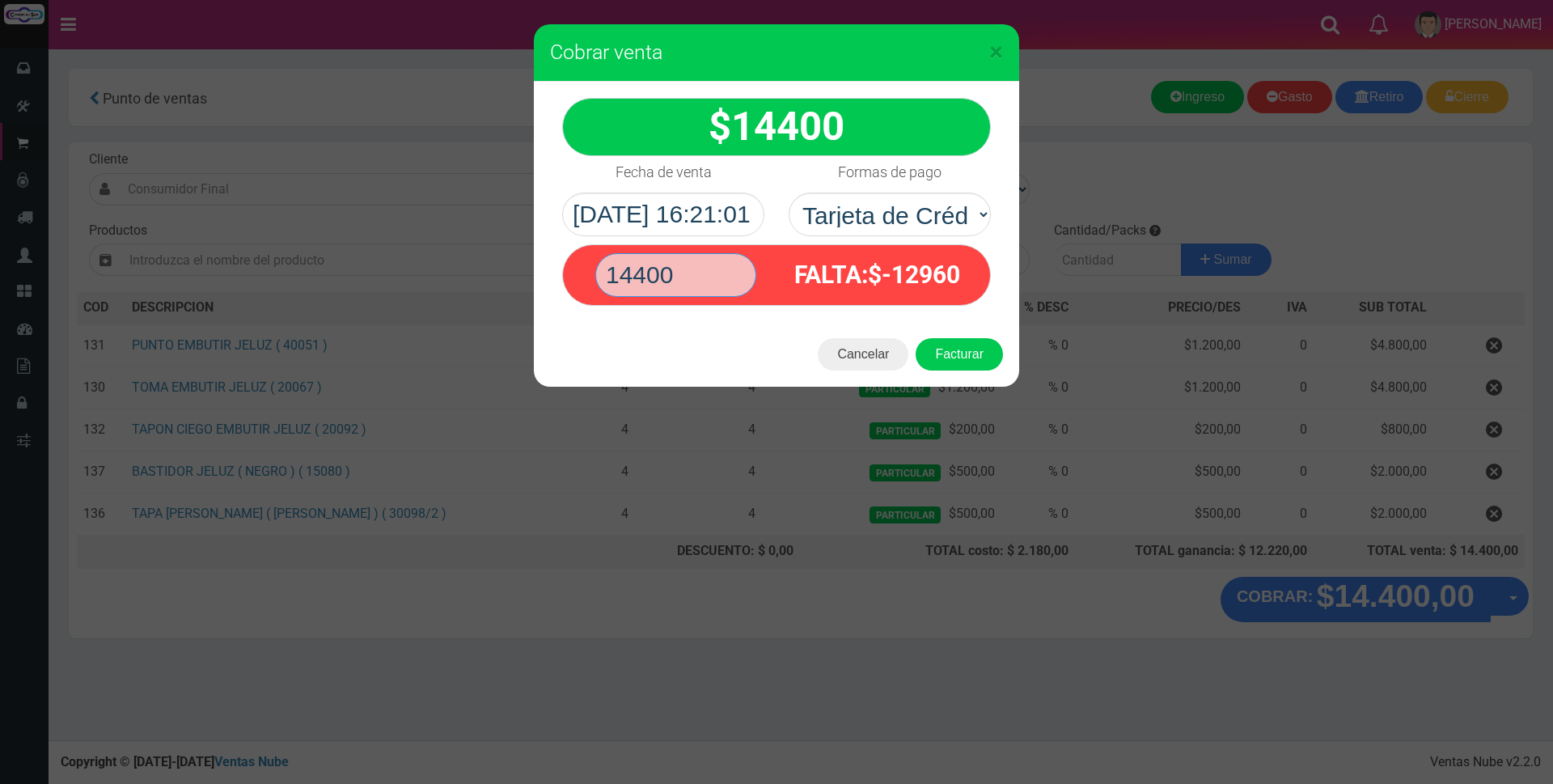
type input "14400"
click at [916, 338] on button "Facturar" at bounding box center [959, 355] width 87 height 32
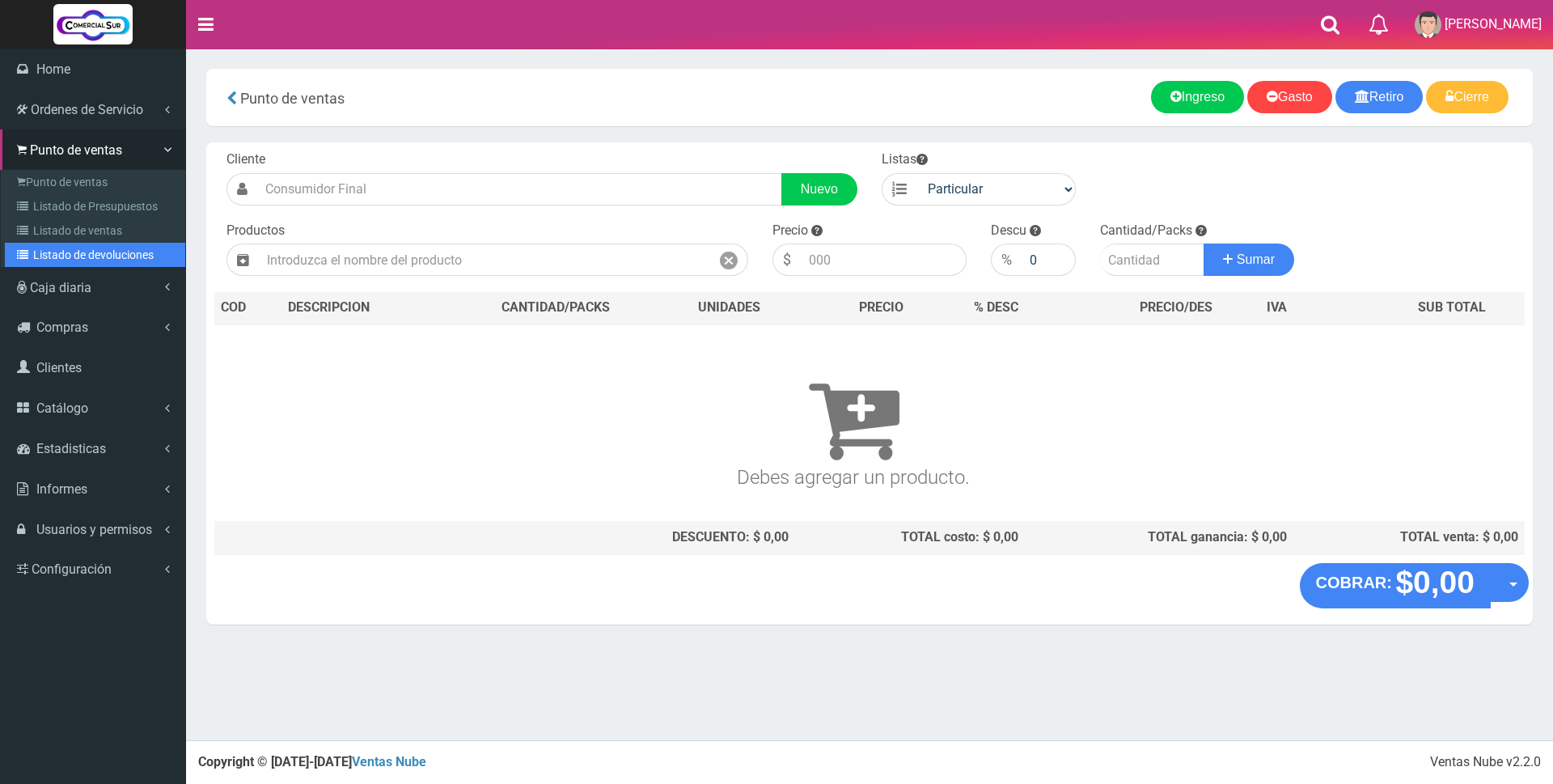
click at [75, 246] on link "Listado de devoluciones" at bounding box center [95, 255] width 180 height 24
click at [94, 230] on link "Listado de ventas" at bounding box center [95, 230] width 180 height 24
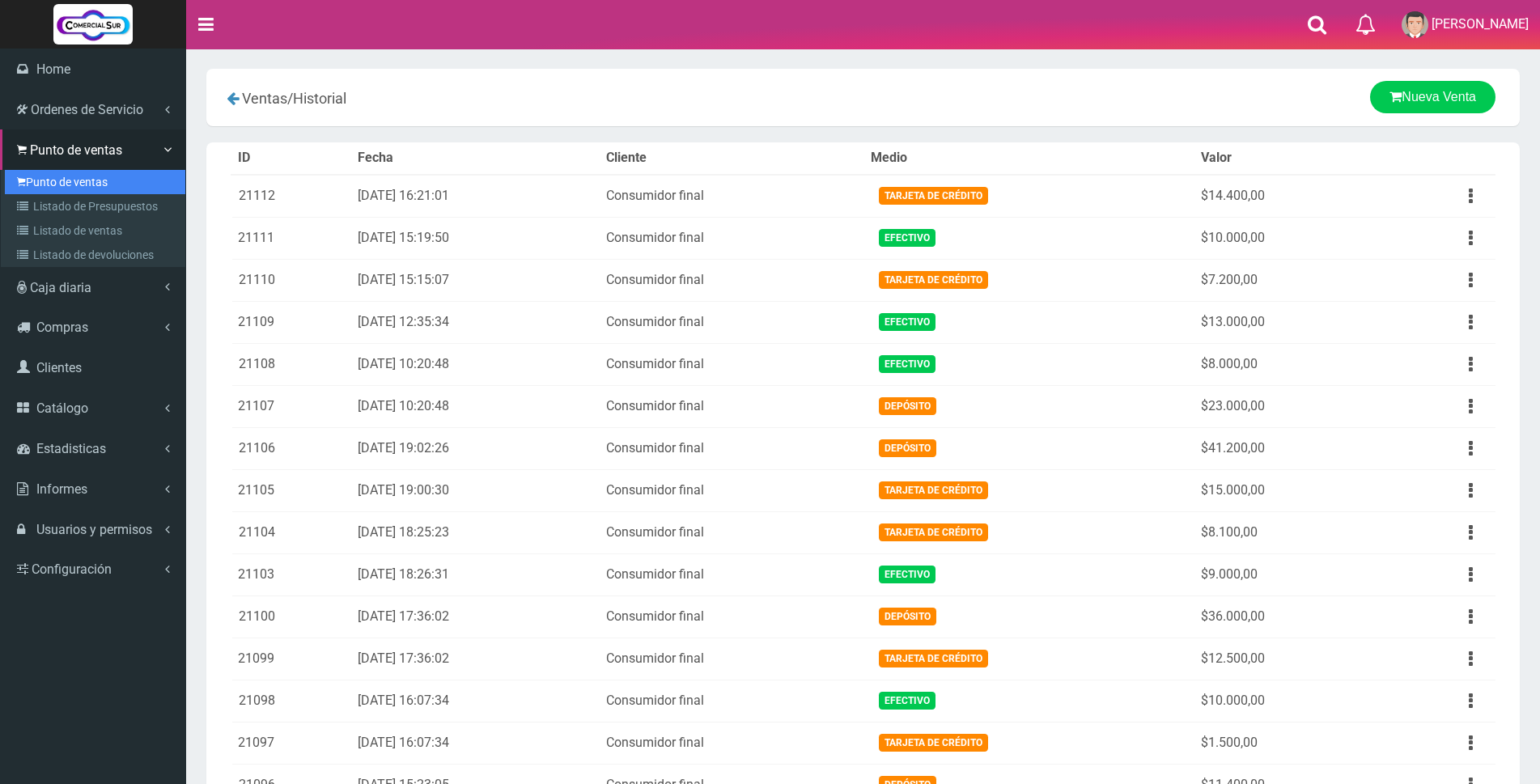
click at [60, 186] on link "Punto de ventas" at bounding box center [95, 182] width 180 height 24
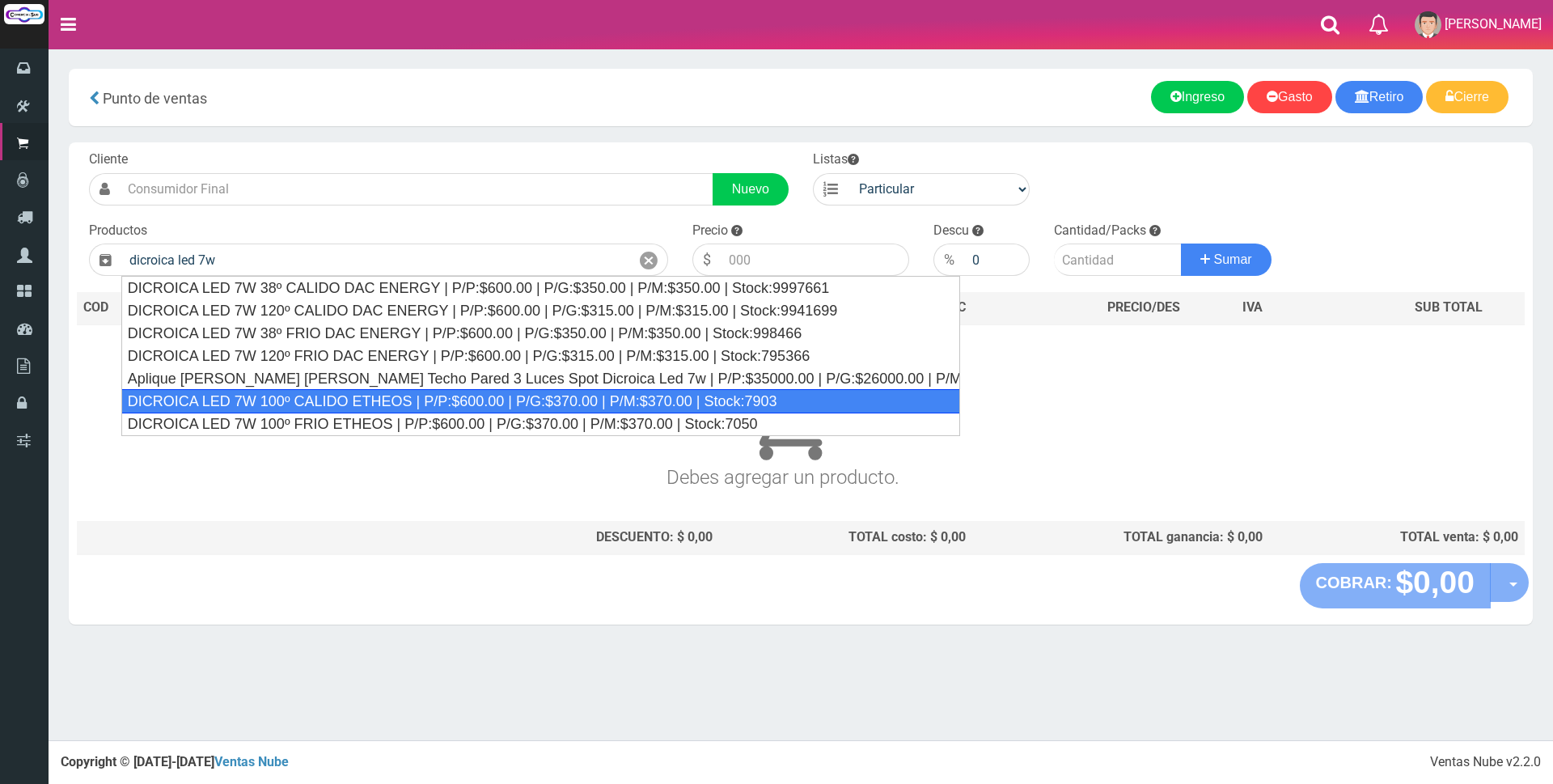
click at [429, 398] on div "DICROICA LED 7W 100º CALIDO ETHEOS | P/P:$600.00 | P/G:$370.00 | P/M:$370.00 | …" at bounding box center [541, 401] width 839 height 24
type input "DICROICA LED 7W 100º CALIDO ETHEOS | P/P:$600.00 | P/G:$370.00 | P/M:$370.00 | …"
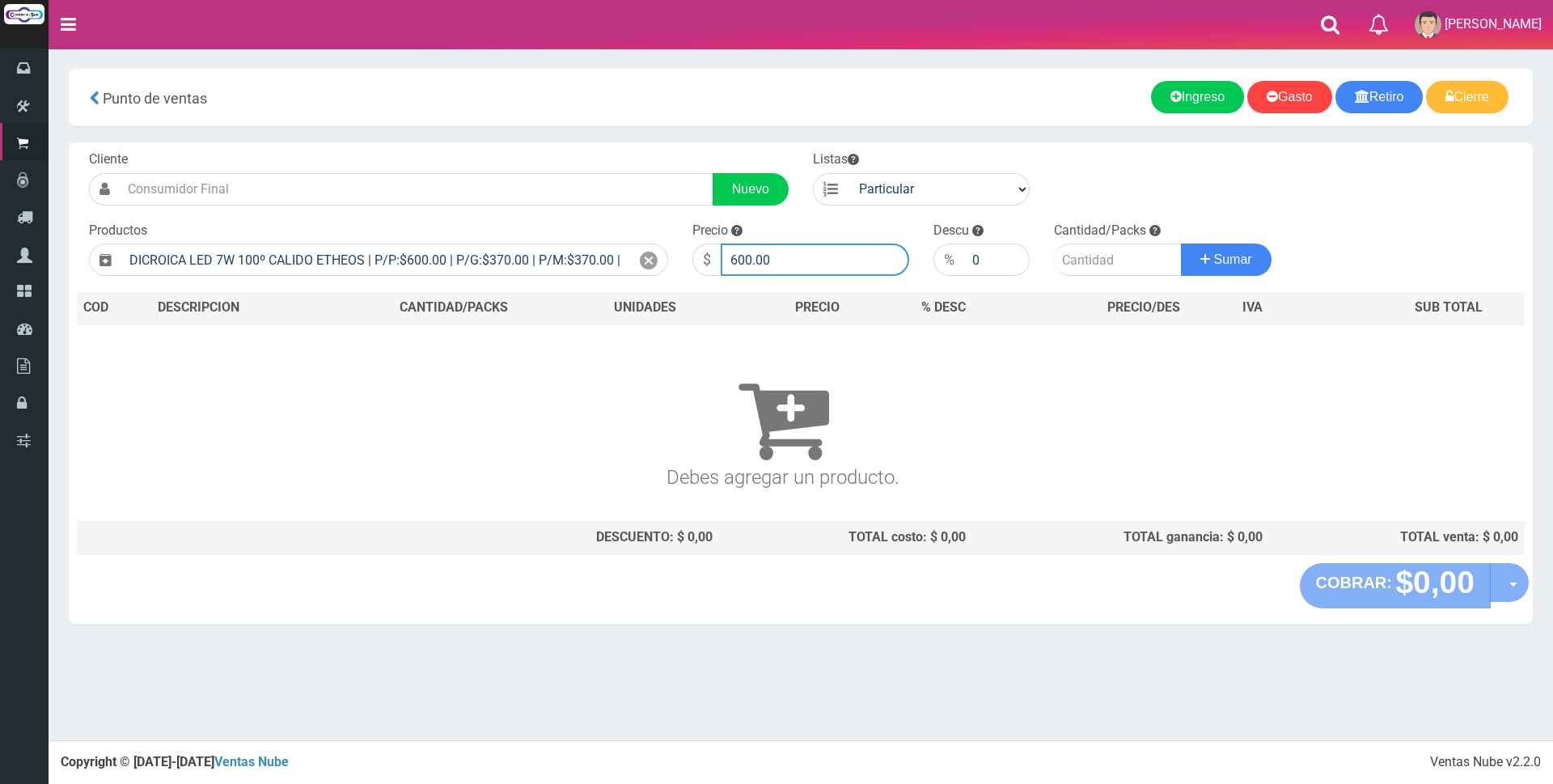
drag, startPoint x: 815, startPoint y: 259, endPoint x: 387, endPoint y: 239, distance: 428.5
click at [390, 150] on form "Cliente Nuevo Listas Particular Gremio Mayoristas" at bounding box center [800, 150] width 1448 height 0
type input "2200"
type input "1"
click at [1181, 243] on button "Sumar" at bounding box center [1226, 259] width 91 height 32
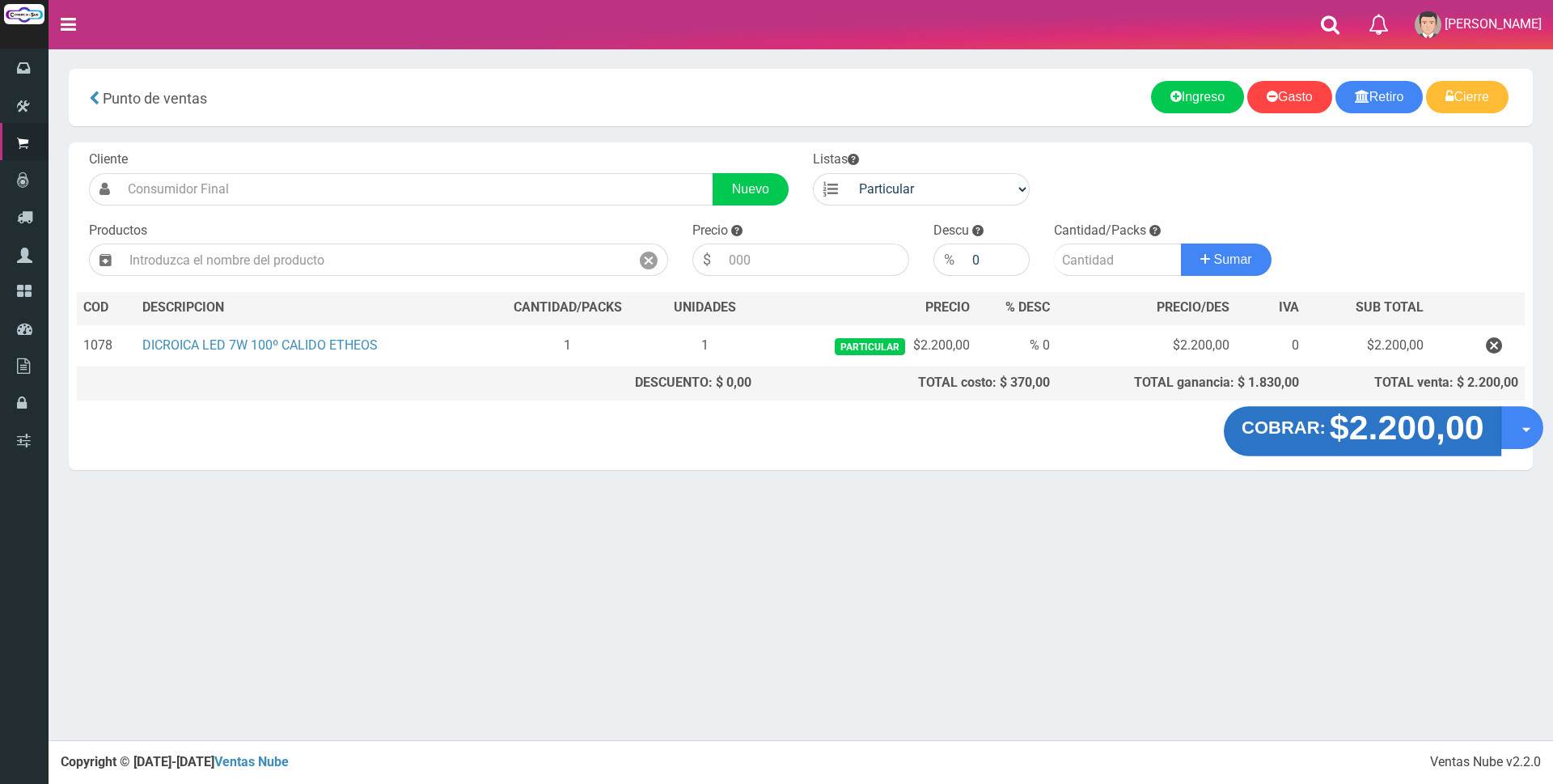
click at [1380, 435] on strong "$2.200,00" at bounding box center [1406, 428] width 155 height 38
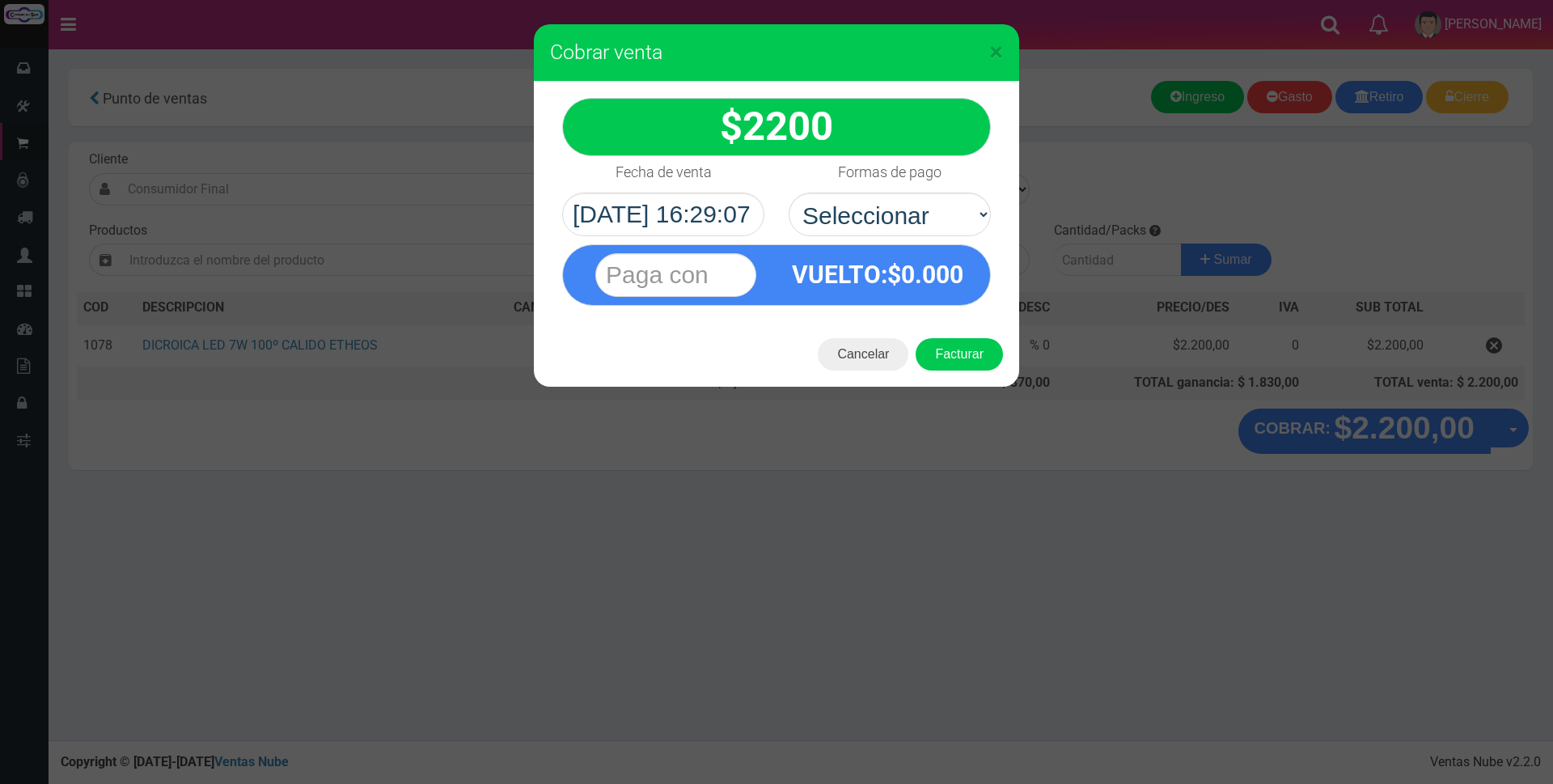
click at [936, 213] on select "Seleccionar Efectivo Tarjeta de Crédito Depósito Débito" at bounding box center [889, 214] width 203 height 44
select select "Efectivo"
click at [789, 193] on select "Seleccionar Efectivo Tarjeta de Crédito Depósito Débito" at bounding box center [889, 214] width 203 height 44
click at [627, 259] on input "text" at bounding box center [675, 275] width 161 height 44
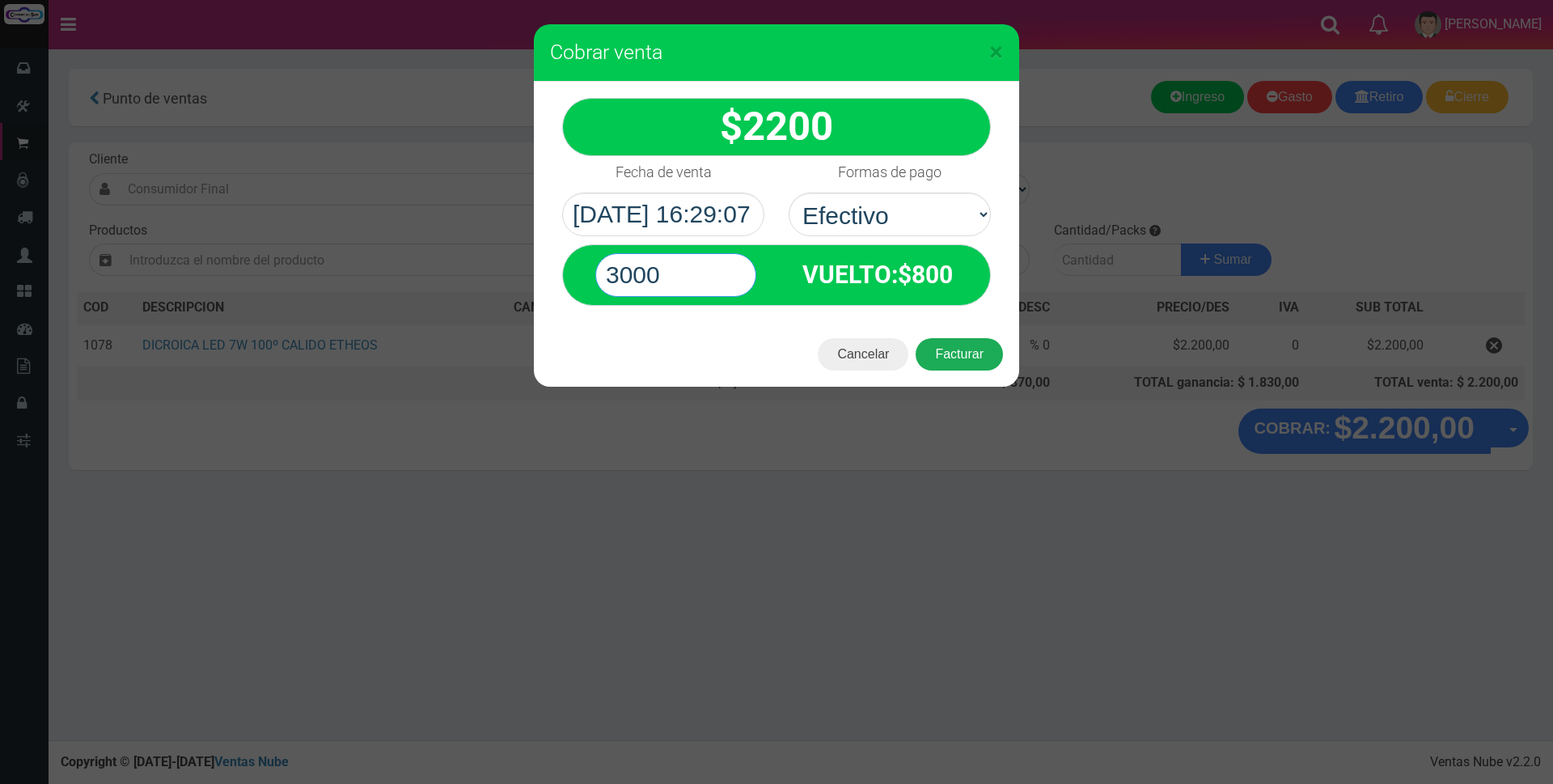
type input "3000"
click at [954, 340] on button "Facturar" at bounding box center [959, 355] width 87 height 32
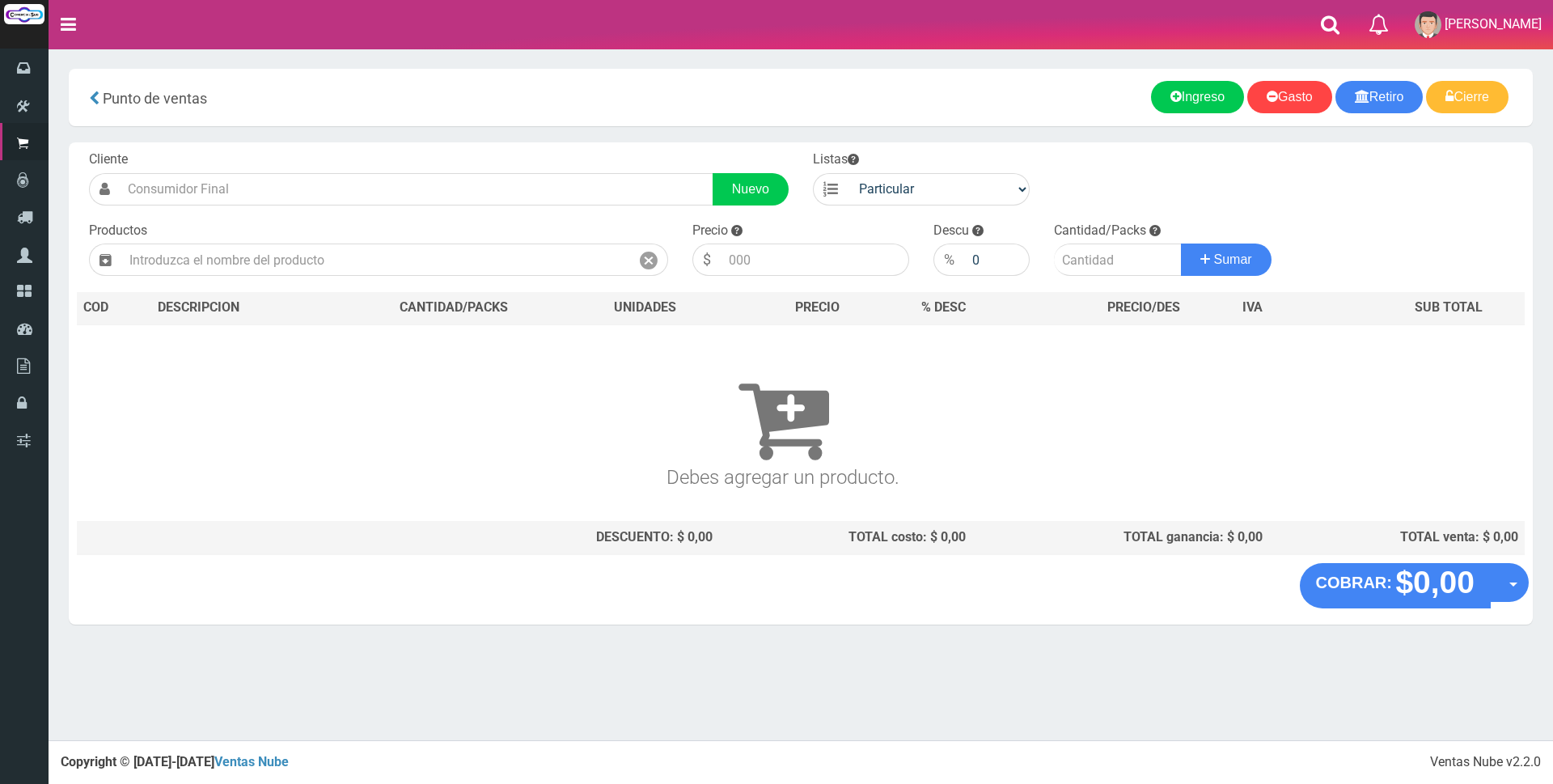
click at [1248, 43] on nav "Toggle navigation 0 Eliminar Luciana Mensajes Mi Cuenta" at bounding box center [800, 24] width 1504 height 50
click at [983, 432] on h3 "Debes agregar un producto." at bounding box center [783, 417] width 1399 height 140
click at [520, 291] on div "Cliente Nuevo Listas Particular Gremio Mayoristas Productos 0" at bounding box center [800, 352] width 1464 height 420
click at [510, 272] on input "text" at bounding box center [375, 259] width 509 height 32
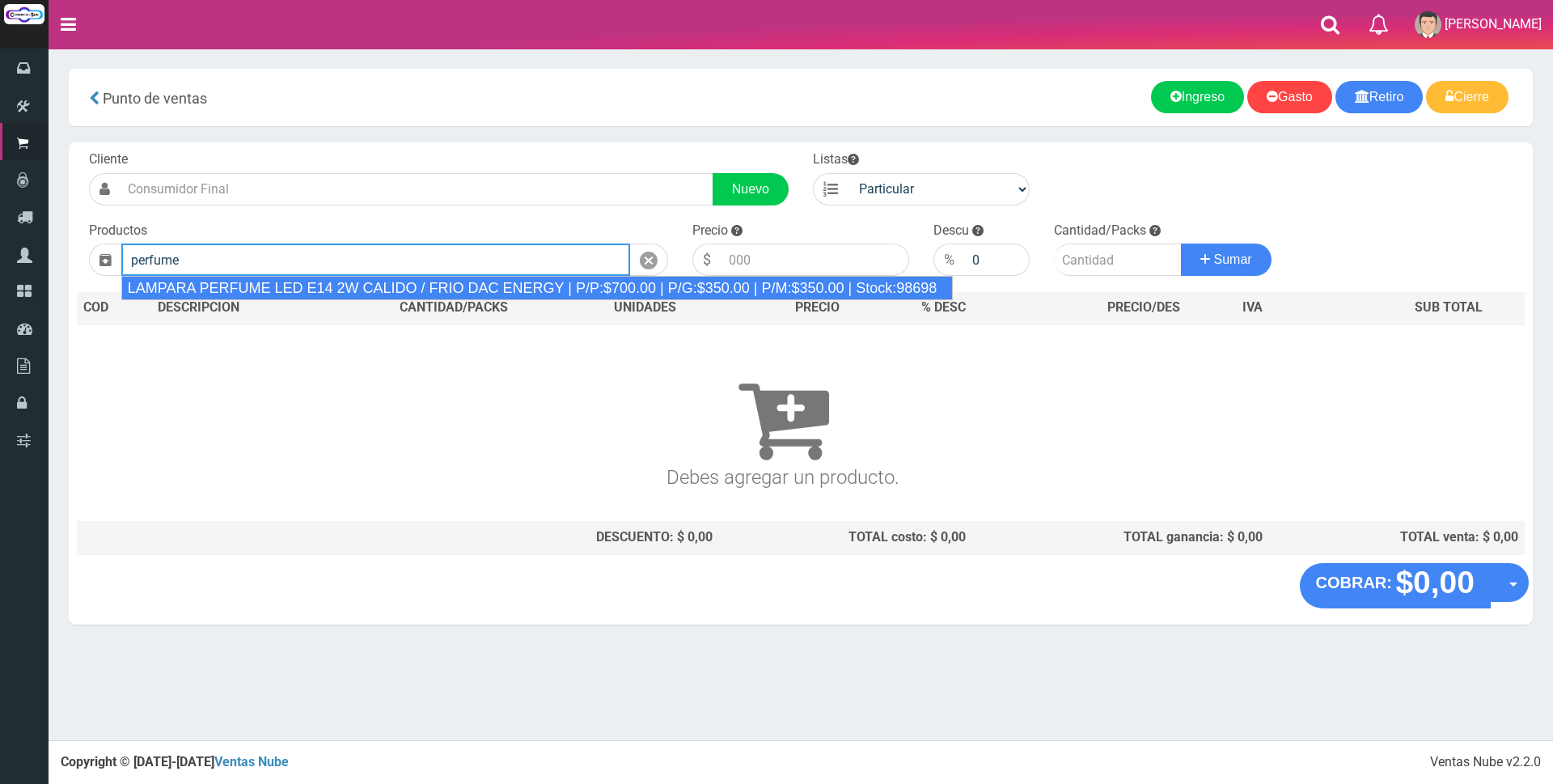
click at [407, 284] on div "LAMPARA PERFUME LED E14 2W CALIDO / FRIO DAC ENERGY | P/P:$700.00 | P/G:$350.00…" at bounding box center [537, 287] width 833 height 24
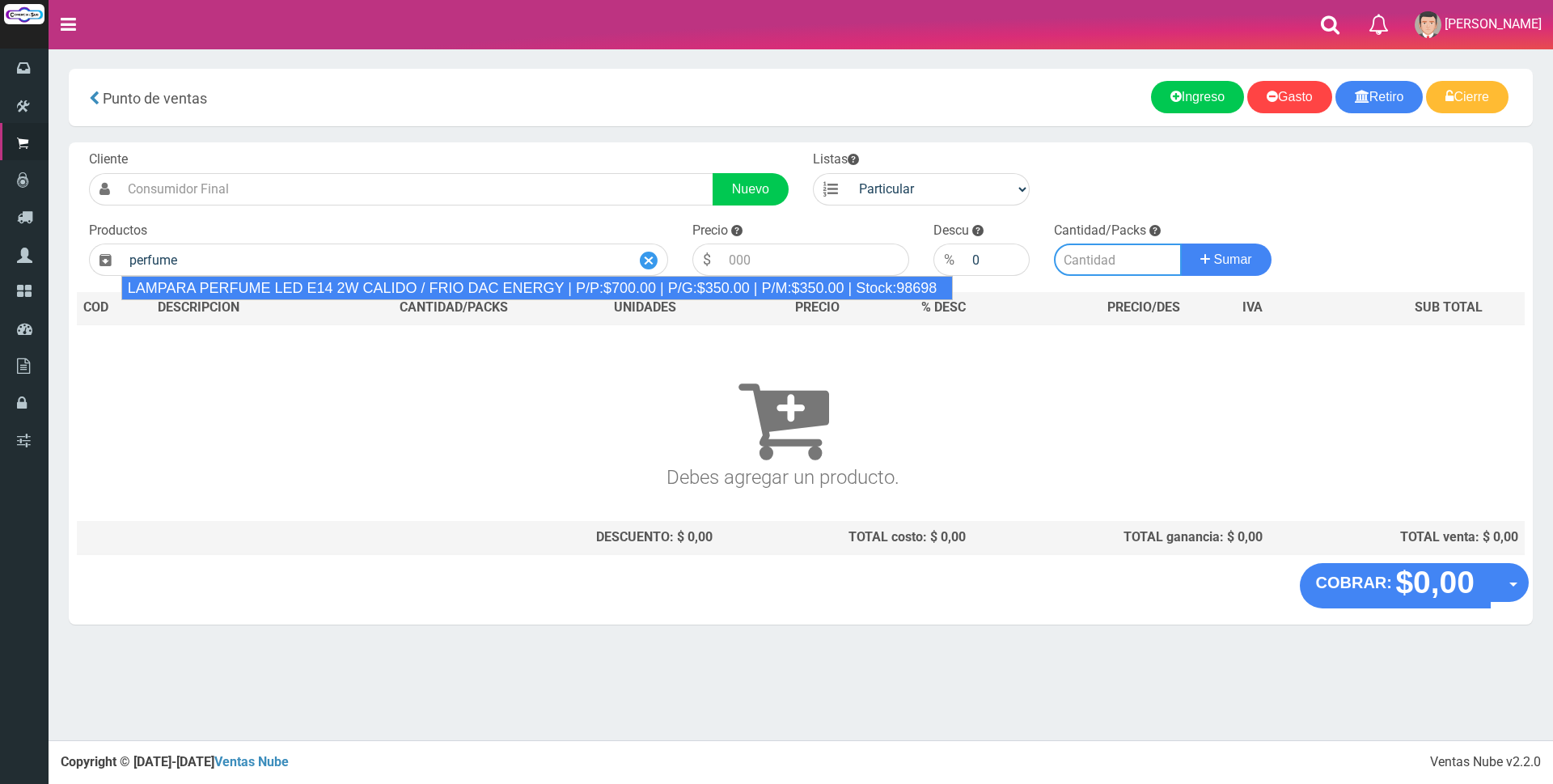
type input "LAMPARA PERFUME LED E14 2W CALIDO / FRIO DAC ENERGY | P/P:$700.00 | P/G:$350.00…"
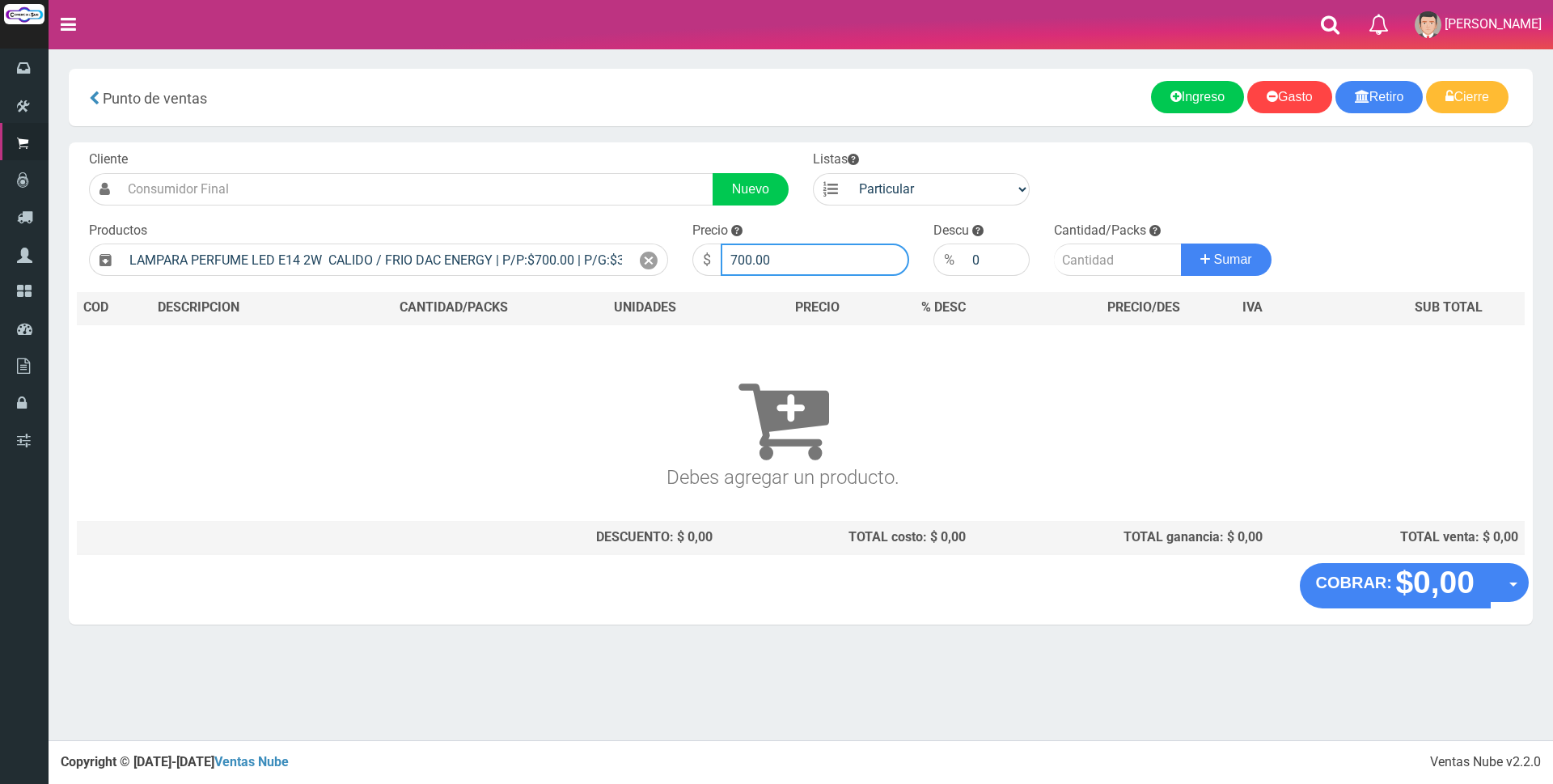
drag, startPoint x: 799, startPoint y: 259, endPoint x: 688, endPoint y: 259, distance: 111.0
click at [688, 259] on div "Precio $ 700.00" at bounding box center [801, 248] width 241 height 55
type input "3000"
type input "2"
click at [1181, 243] on button "Sumar" at bounding box center [1226, 259] width 91 height 32
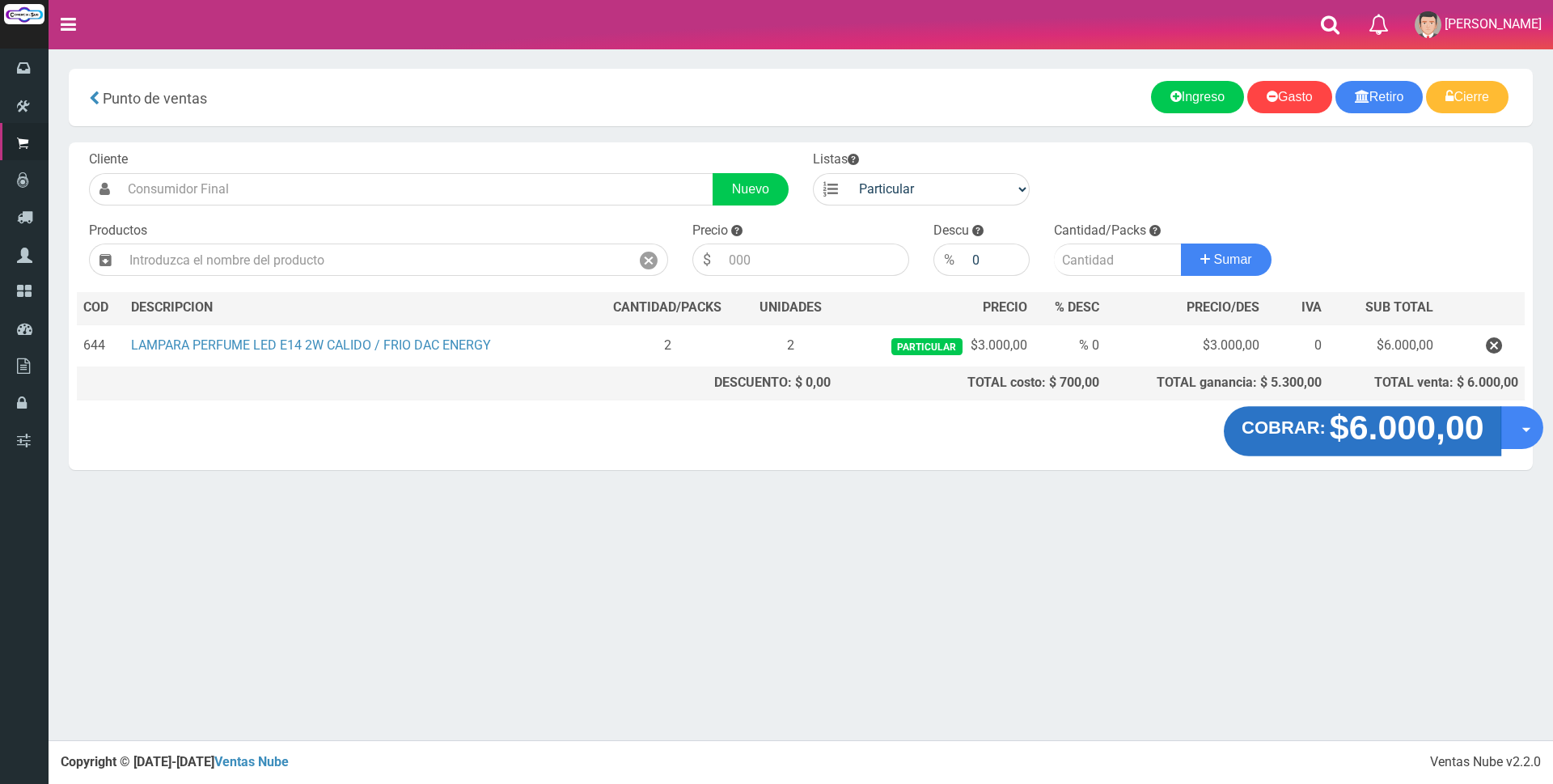
click at [1402, 417] on strong "$6.000,00" at bounding box center [1406, 428] width 155 height 38
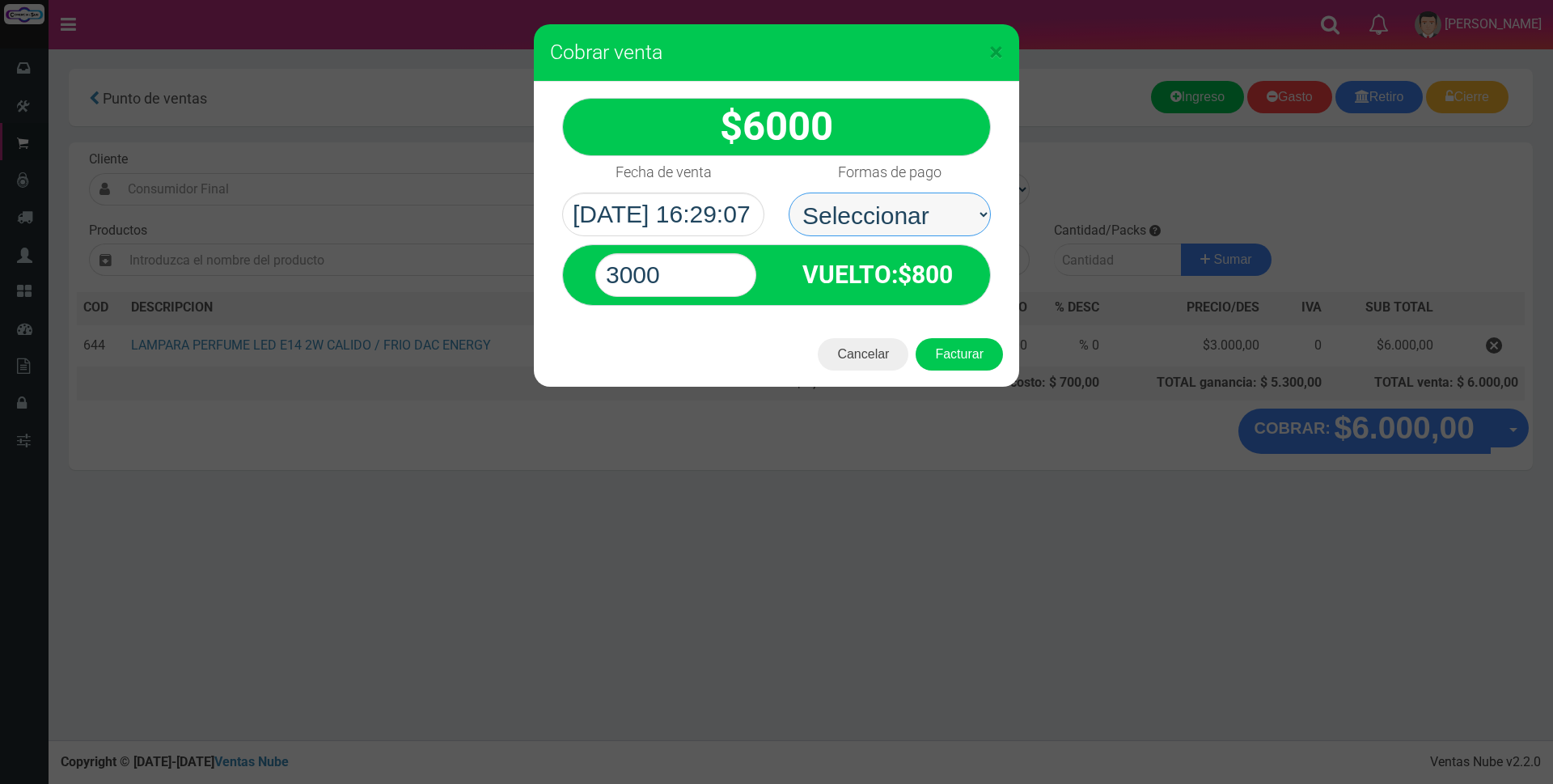
click at [882, 217] on select "Seleccionar Efectivo Tarjeta de Crédito Depósito Débito" at bounding box center [889, 214] width 203 height 44
select select "Efectivo"
click at [789, 193] on select "Seleccionar Efectivo Tarjeta de Crédito Depósito Débito" at bounding box center [889, 214] width 203 height 44
drag, startPoint x: 682, startPoint y: 266, endPoint x: 482, endPoint y: 298, distance: 202.5
click at [482, 298] on div "× Cobrar venta 6000" at bounding box center [776, 392] width 1553 height 784
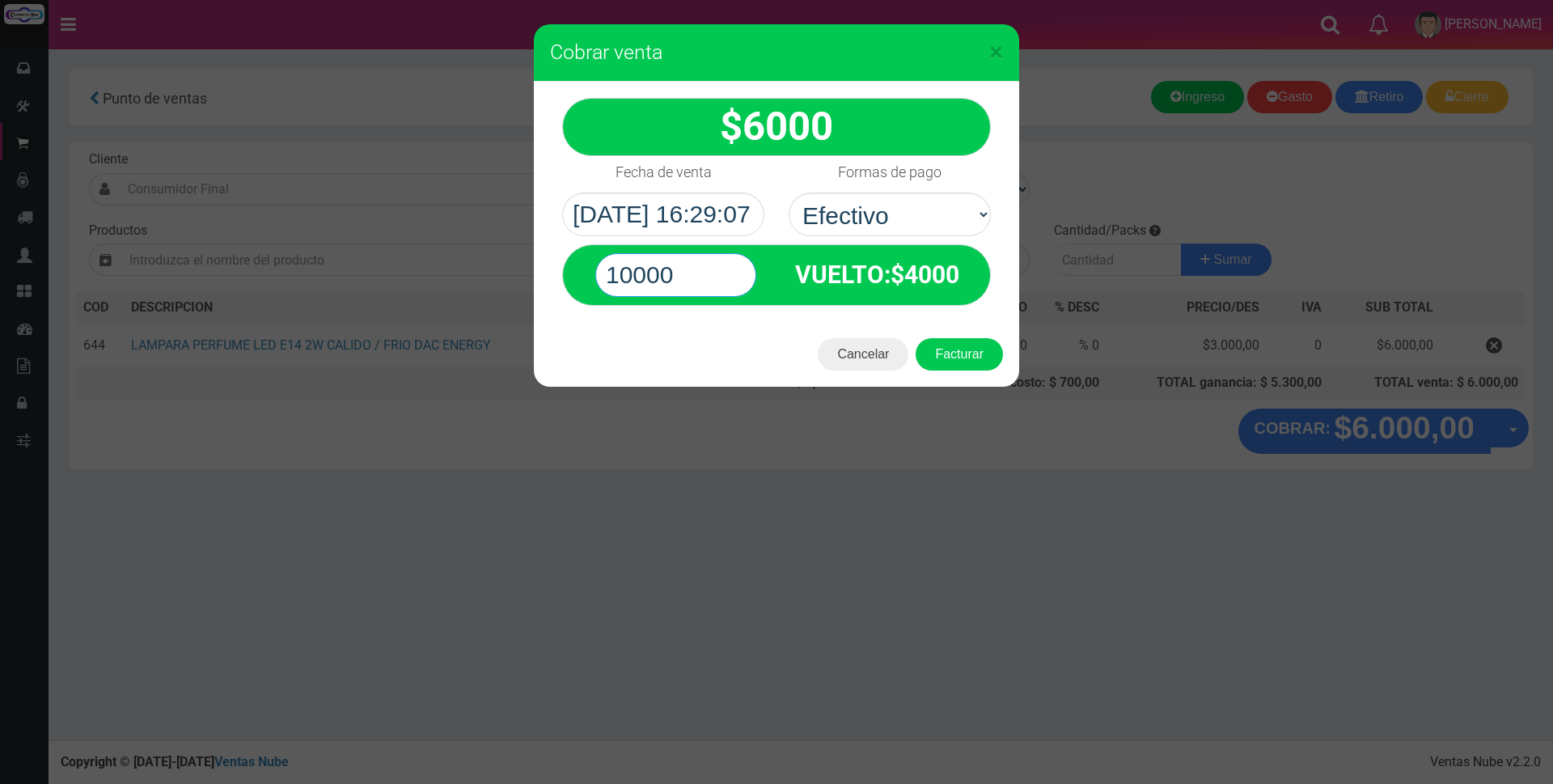
type input "10000"
click at [916, 338] on button "Facturar" at bounding box center [959, 355] width 87 height 32
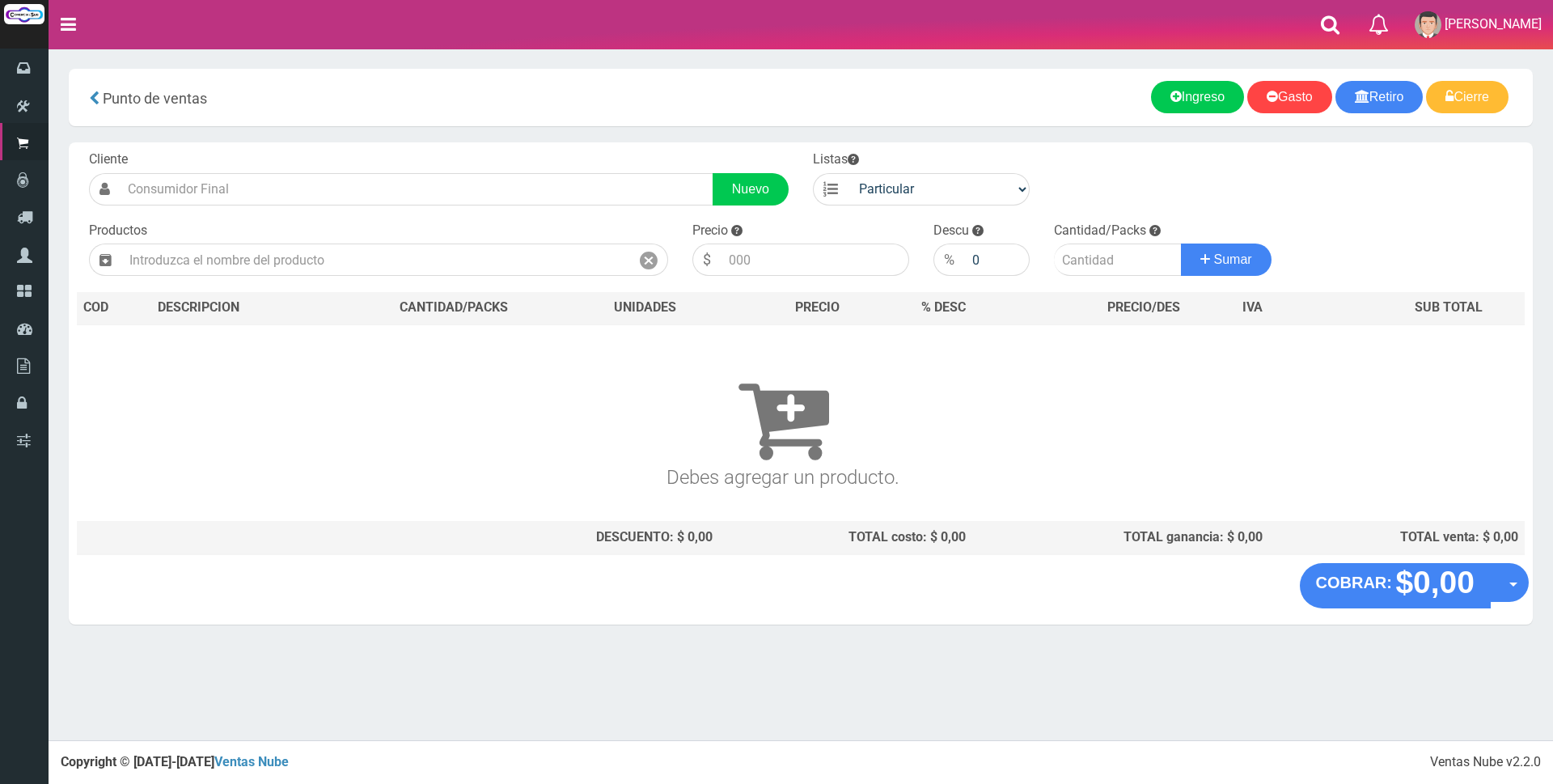
click at [1336, 20] on nav "Toggle navigation 0 Eliminar Luciana Mensajes Mi Cuenta" at bounding box center [800, 24] width 1504 height 50
